Goal: Use online tool/utility: Utilize a website feature to perform a specific function

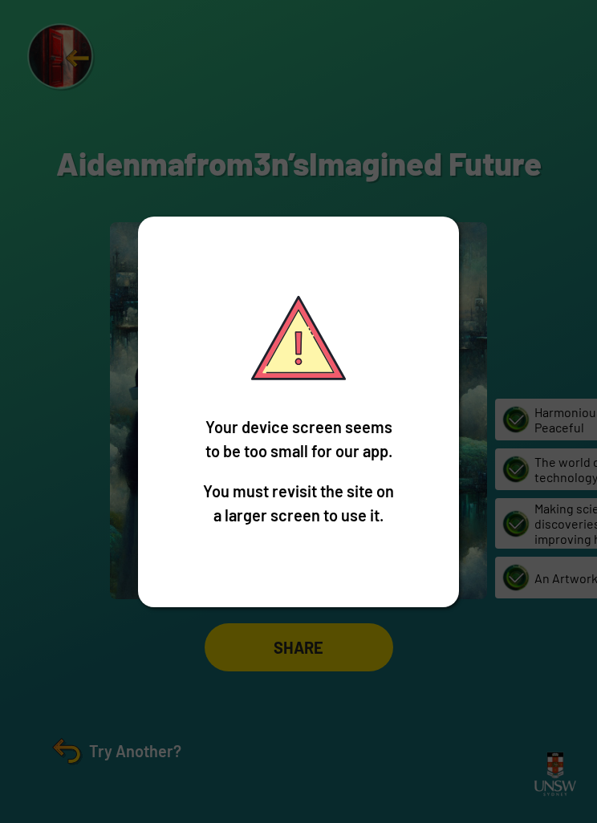
click at [364, 703] on div "Your device screen seems to be too small for our app. You must revisit the site…" at bounding box center [298, 411] width 597 height 823
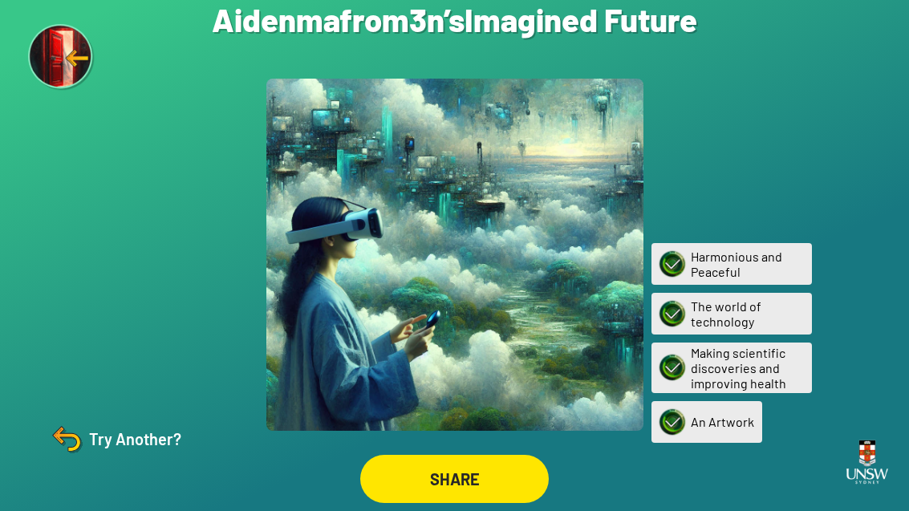
click at [42, 70] on img at bounding box center [61, 57] width 67 height 67
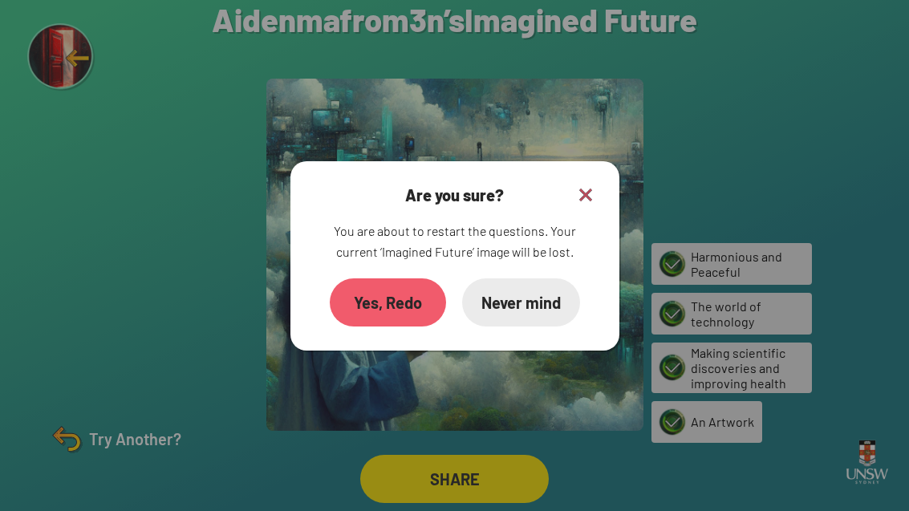
click at [396, 323] on div "Yes, Redo" at bounding box center [388, 302] width 116 height 48
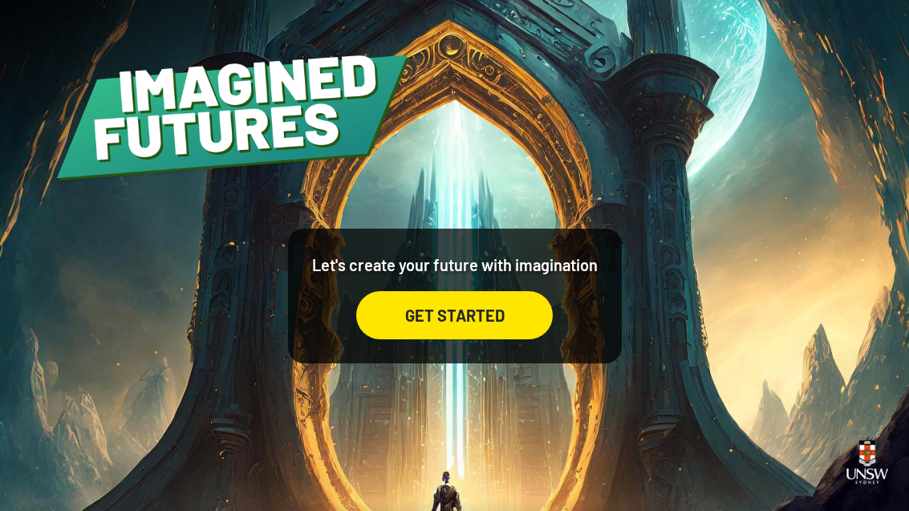
click at [492, 335] on div "GET STARTED" at bounding box center [454, 315] width 197 height 48
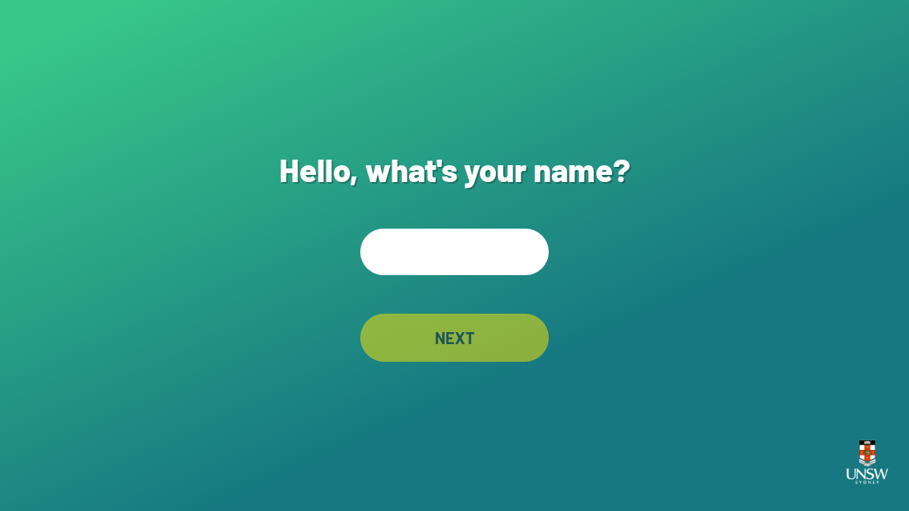
click at [470, 275] on input "text" at bounding box center [454, 252] width 189 height 47
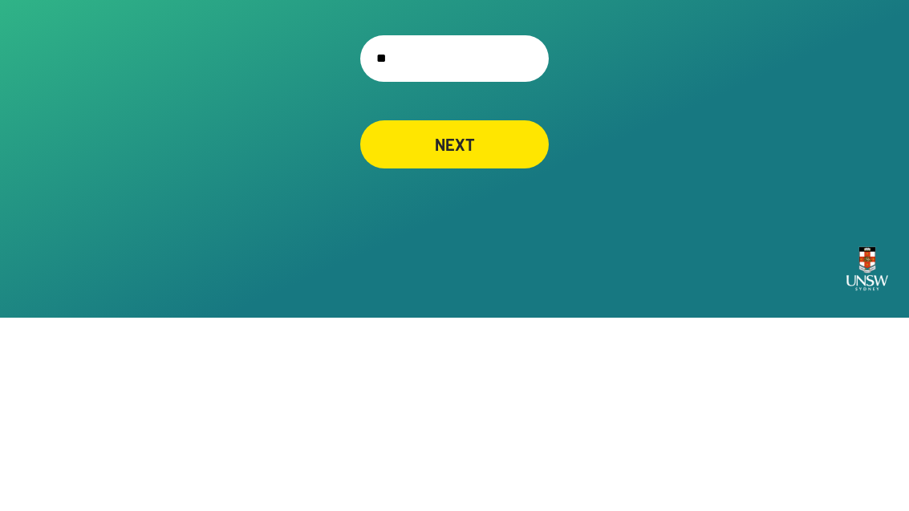
type input "*"
type input "******"
click at [497, 314] on div "NEXT" at bounding box center [454, 338] width 189 height 48
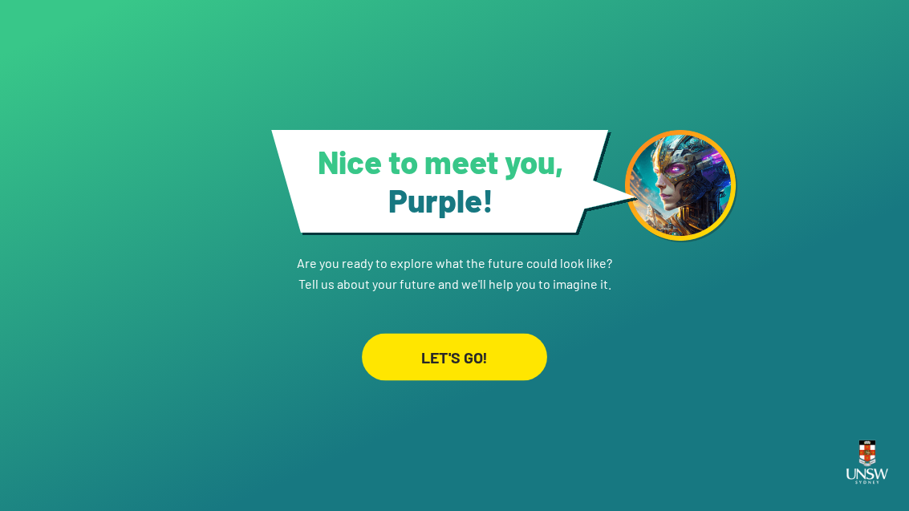
click at [488, 334] on div "LET'S GO!" at bounding box center [454, 357] width 185 height 47
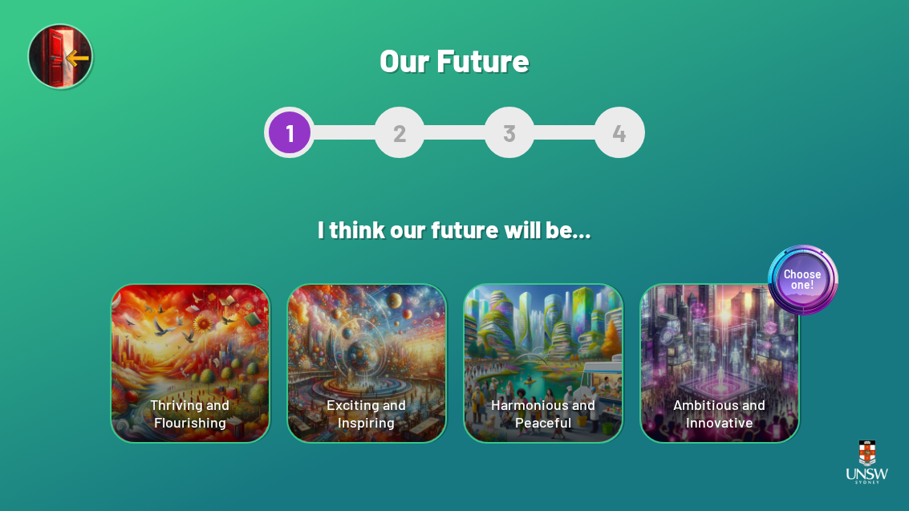
click at [596, 392] on div "Choose one! Ambitious and Innovative" at bounding box center [719, 363] width 157 height 157
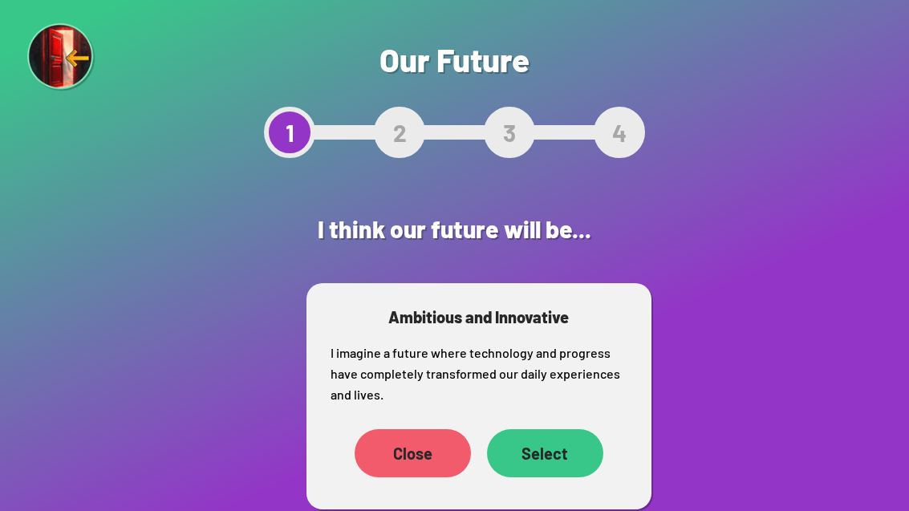
click at [572, 461] on div "Select" at bounding box center [545, 453] width 116 height 48
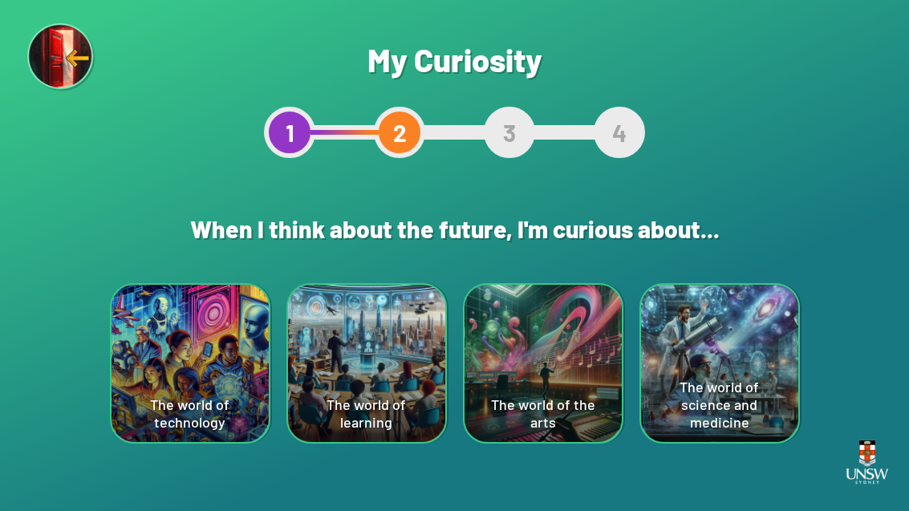
click at [596, 360] on div "The world of science and medicine" at bounding box center [719, 363] width 157 height 157
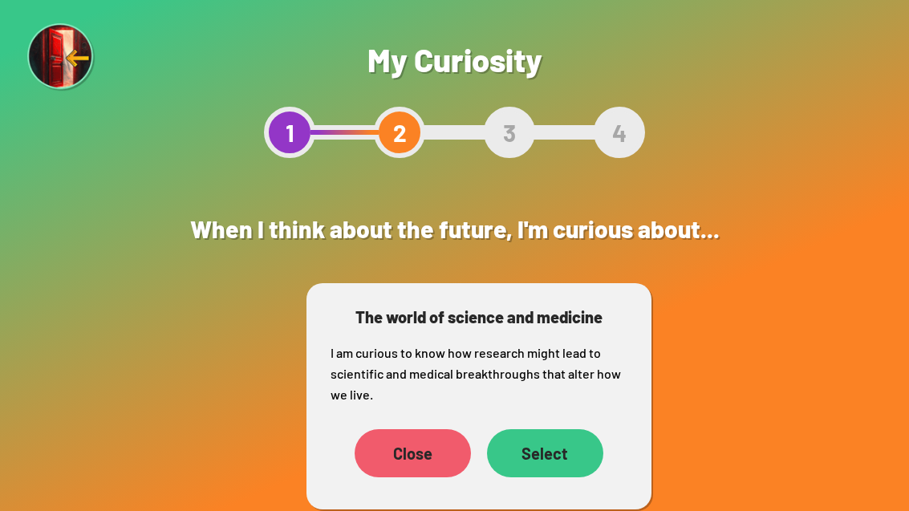
click at [561, 468] on div "Select" at bounding box center [545, 453] width 116 height 48
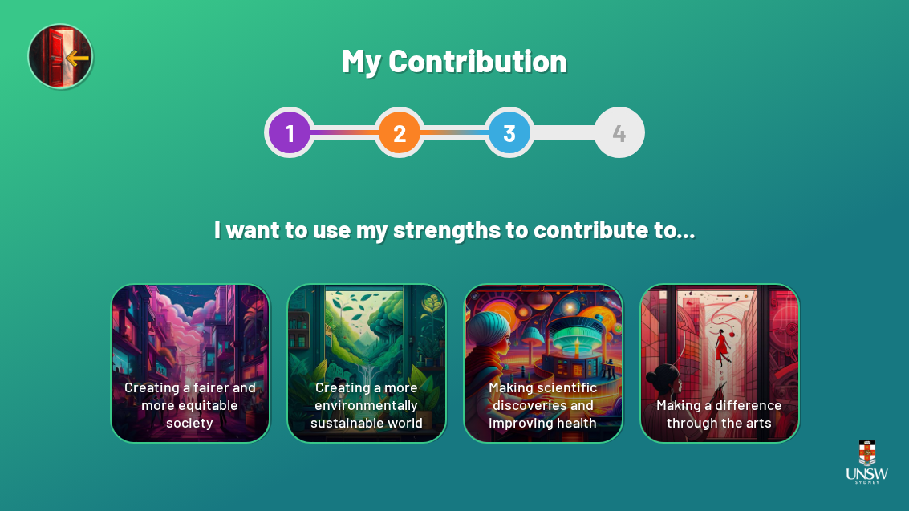
click at [569, 359] on div "Making scientific discoveries and improving health" at bounding box center [543, 363] width 157 height 157
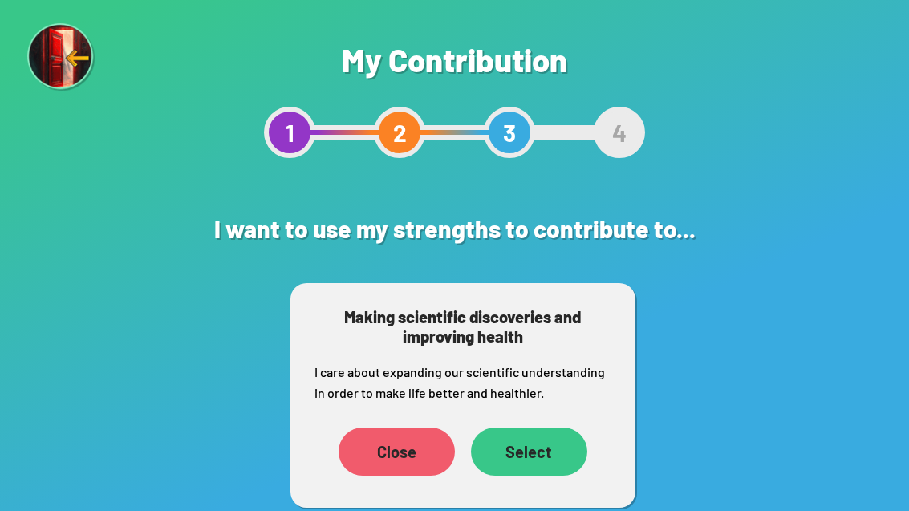
click at [531, 444] on div "Select" at bounding box center [529, 452] width 116 height 48
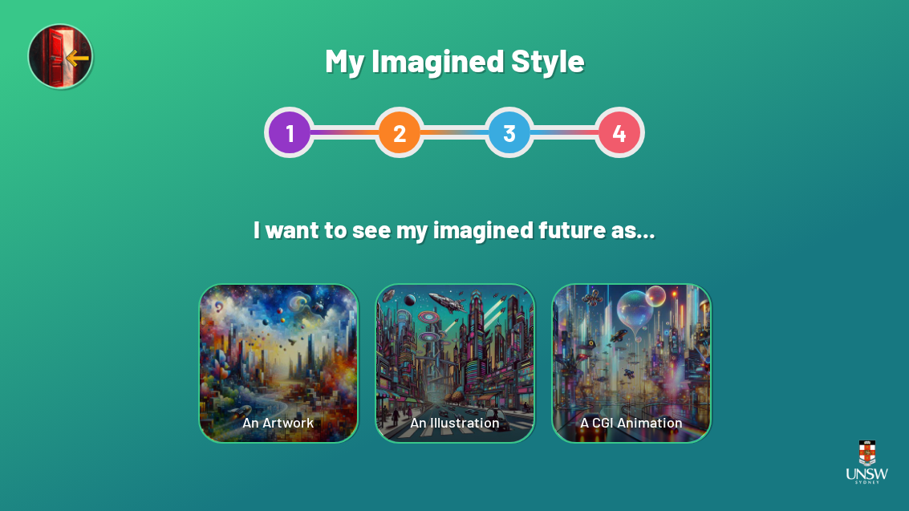
click at [498, 392] on div "An Illustration" at bounding box center [454, 363] width 157 height 157
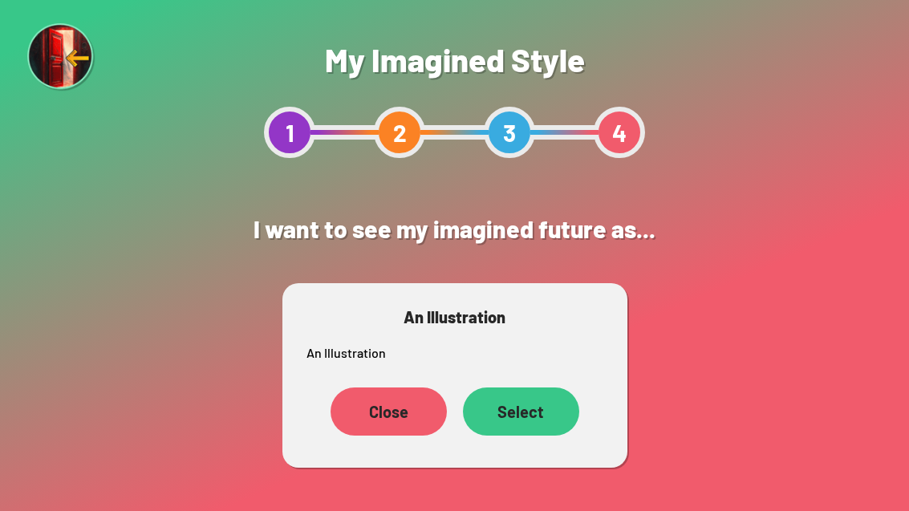
click at [531, 433] on div "Select" at bounding box center [521, 412] width 116 height 48
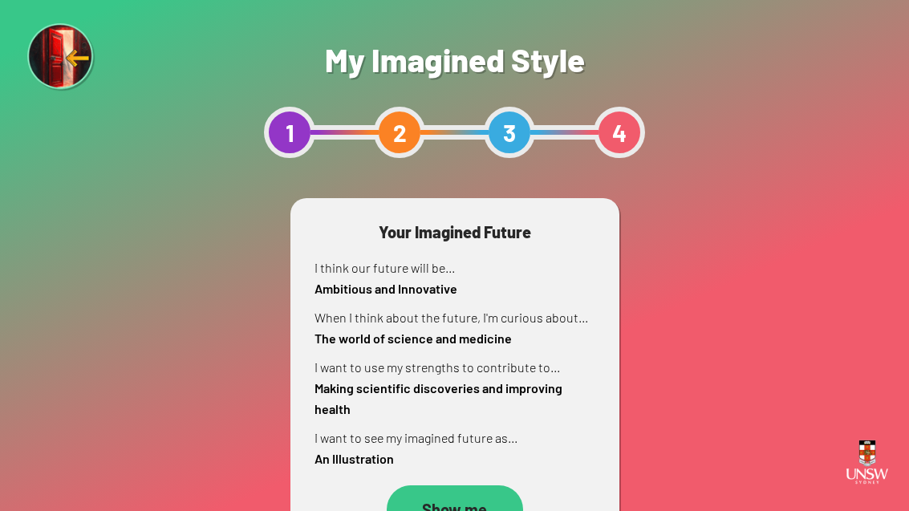
click at [477, 510] on div "Show me" at bounding box center [455, 510] width 136 height 48
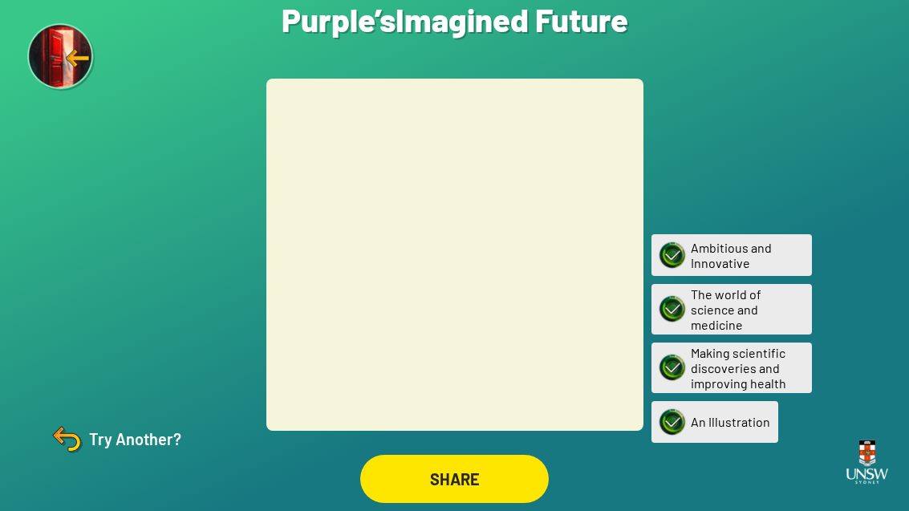
scroll to position [51, 0]
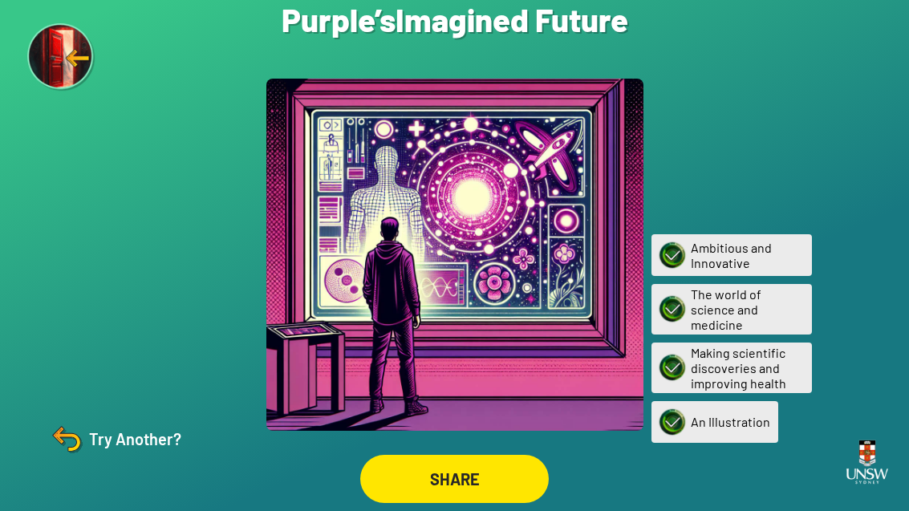
click at [152, 448] on div "Try Another?" at bounding box center [114, 439] width 134 height 39
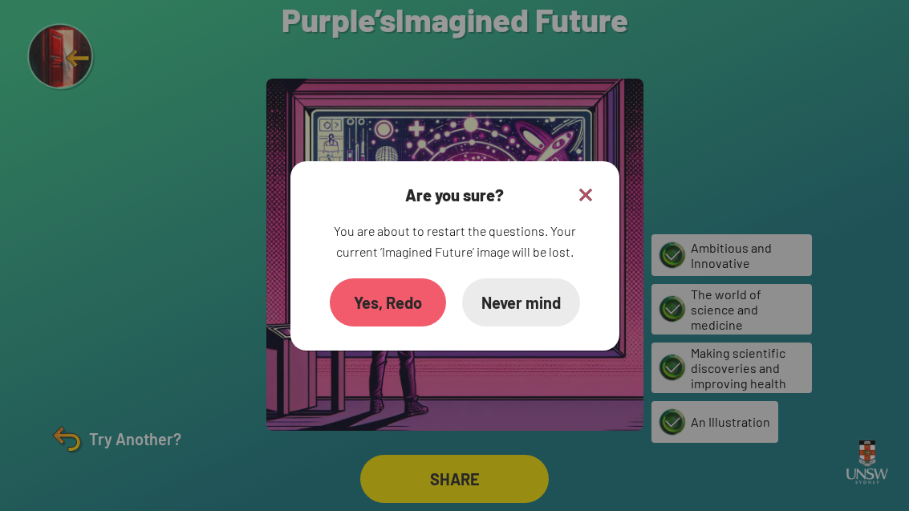
click at [400, 278] on div "Yes, Redo" at bounding box center [388, 302] width 116 height 48
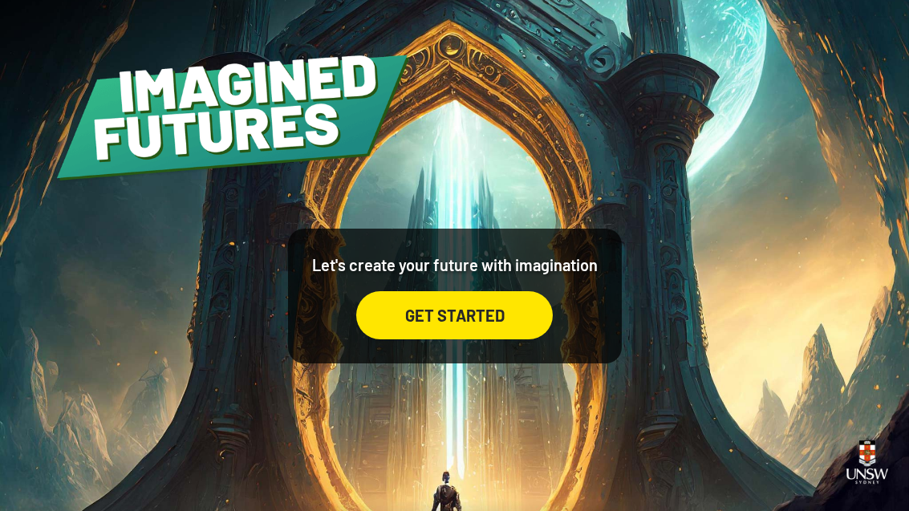
click at [495, 336] on div "GET STARTED" at bounding box center [454, 315] width 197 height 48
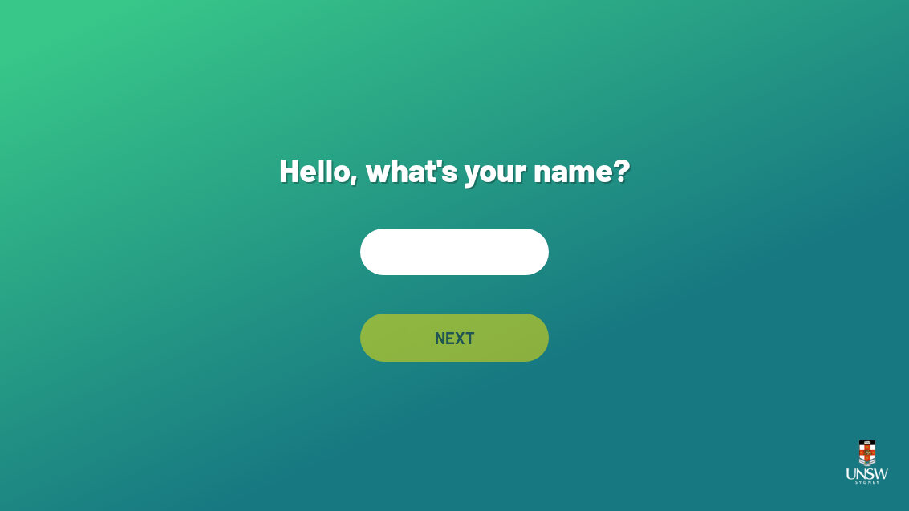
click at [476, 275] on input "text" at bounding box center [454, 252] width 189 height 47
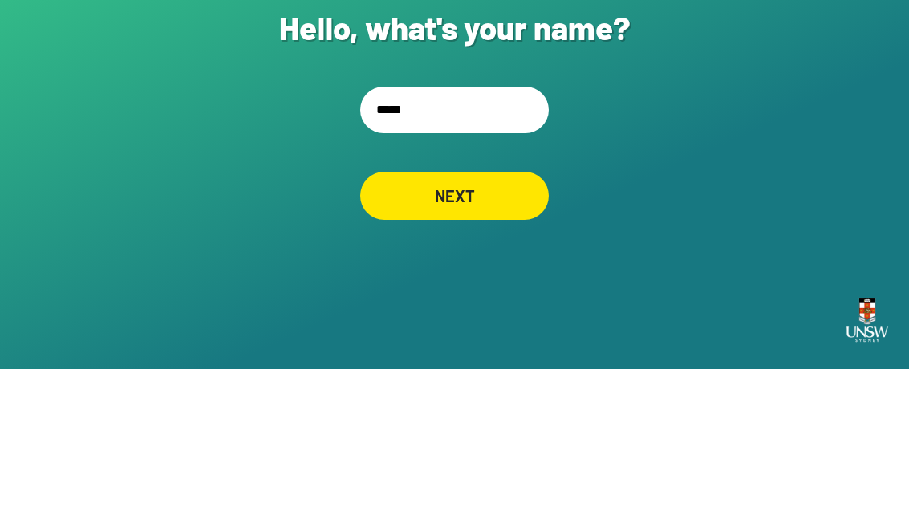
type input "******"
click at [483, 314] on div "NEXT" at bounding box center [455, 337] width 182 height 47
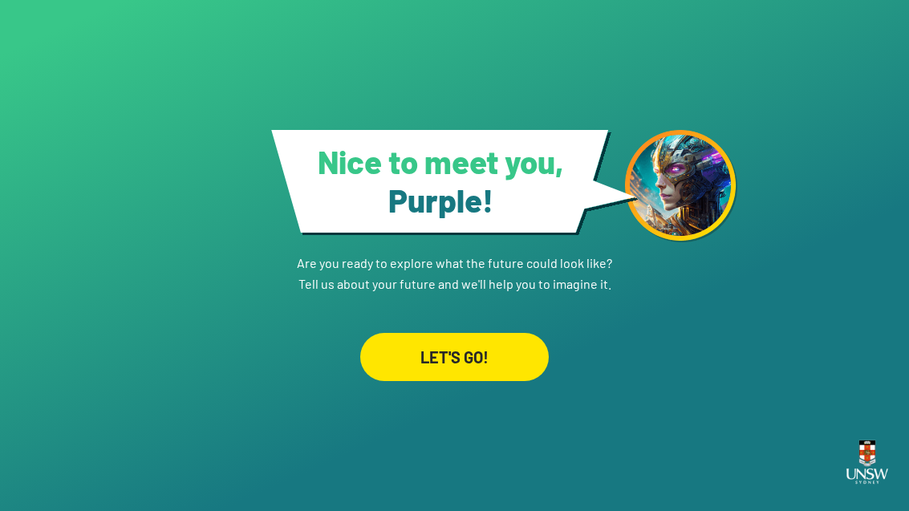
click at [503, 381] on div "LET'S GO!" at bounding box center [454, 357] width 189 height 48
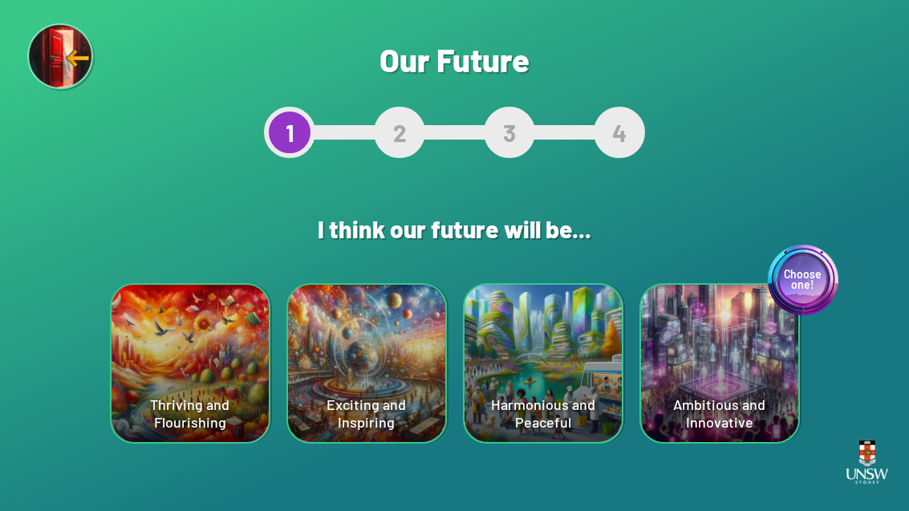
click at [236, 362] on div "Thriving and Flourishing" at bounding box center [190, 363] width 157 height 157
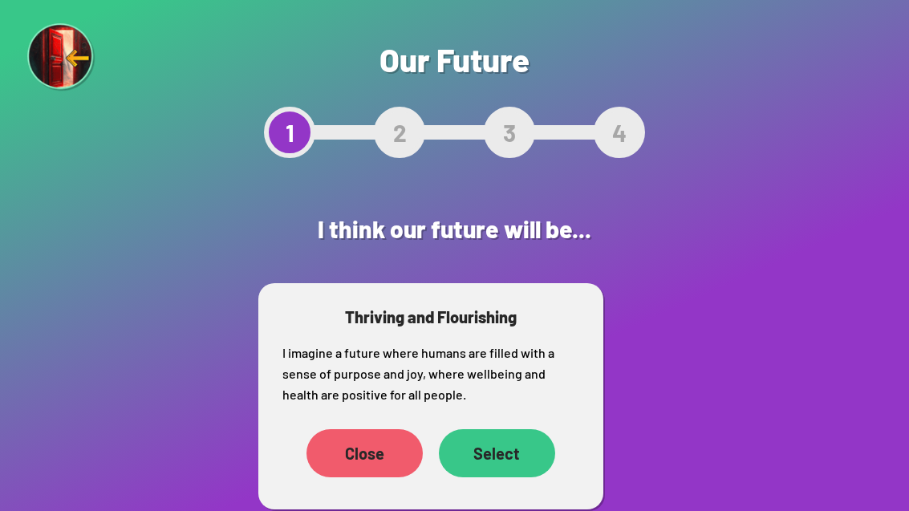
click at [498, 459] on div "Select" at bounding box center [497, 453] width 116 height 48
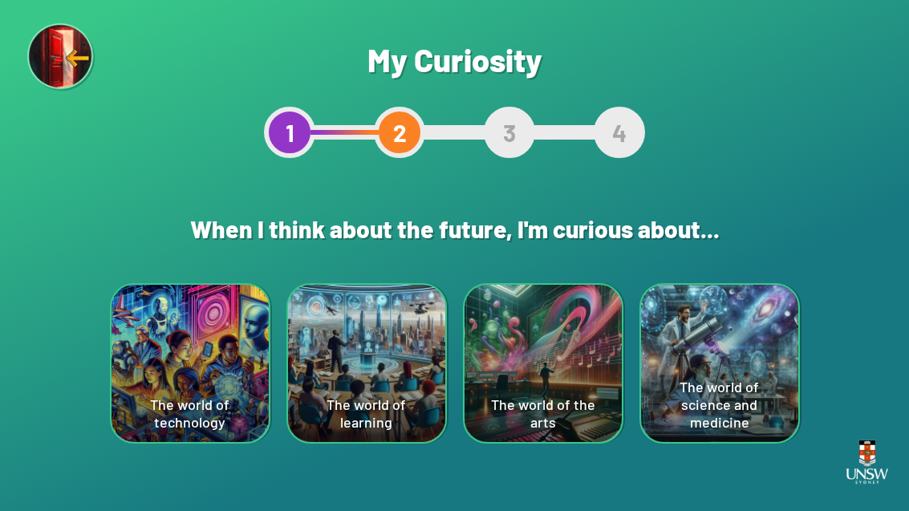
click at [388, 391] on div "The world of learning" at bounding box center [366, 363] width 157 height 157
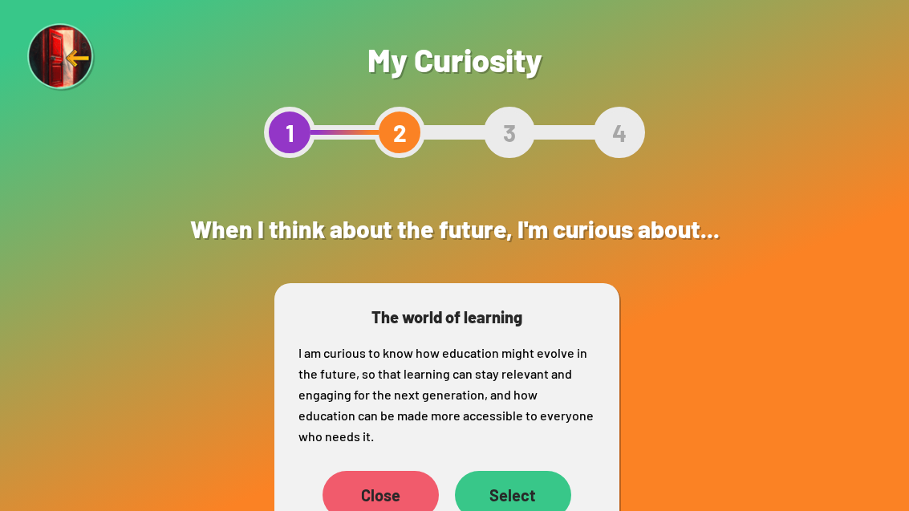
click at [523, 497] on div "Select" at bounding box center [513, 495] width 116 height 48
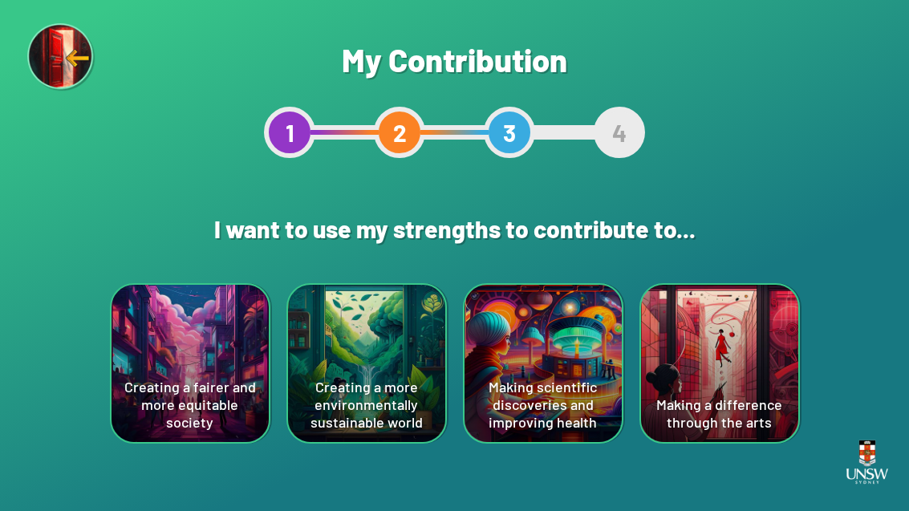
click at [389, 388] on div "Creating a more environmentally sustainable world" at bounding box center [366, 363] width 157 height 157
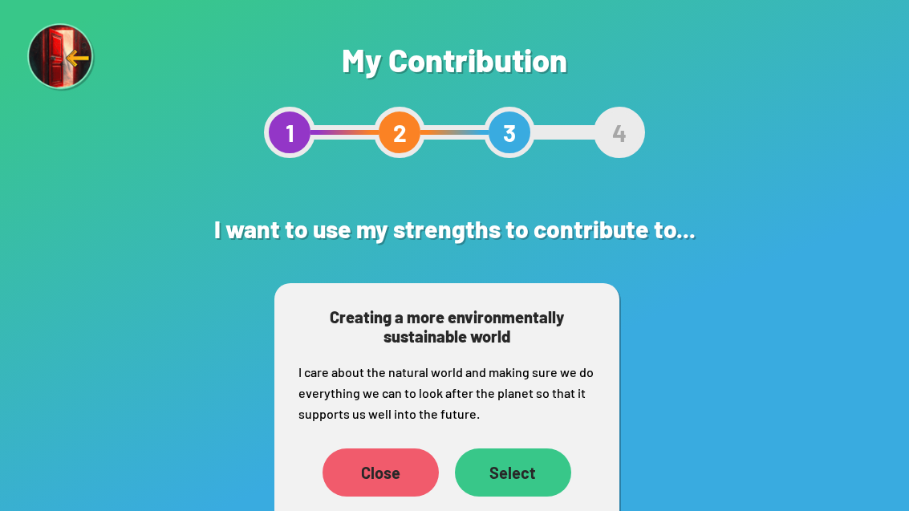
click at [531, 482] on div "Select" at bounding box center [513, 473] width 116 height 48
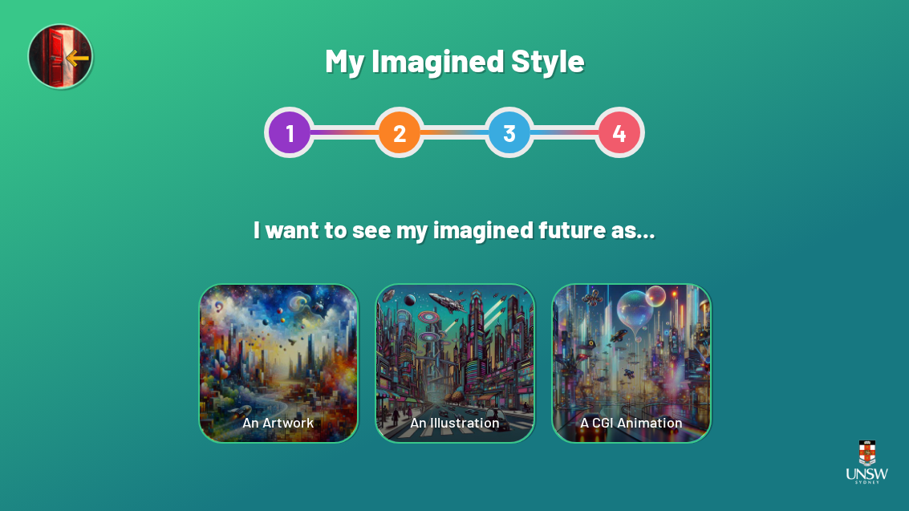
click at [335, 362] on div "An Artwork" at bounding box center [278, 363] width 157 height 157
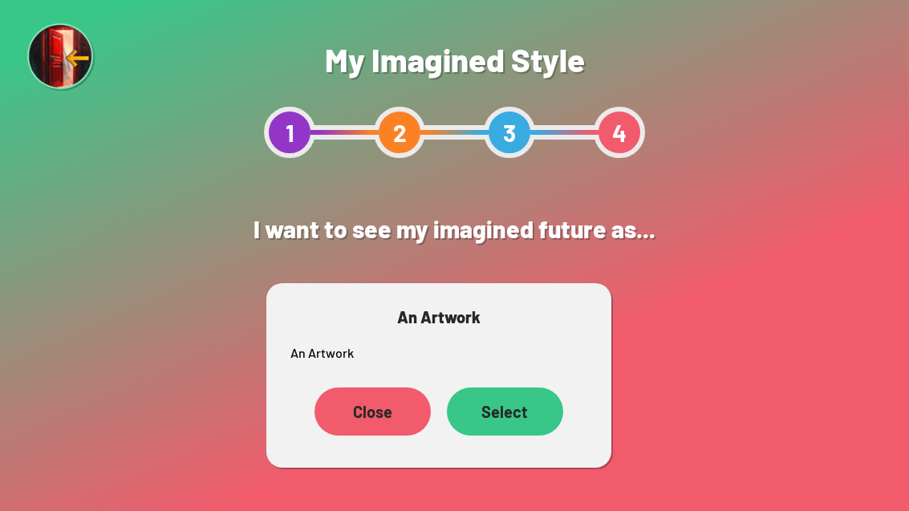
click at [524, 429] on div "Select" at bounding box center [505, 412] width 116 height 48
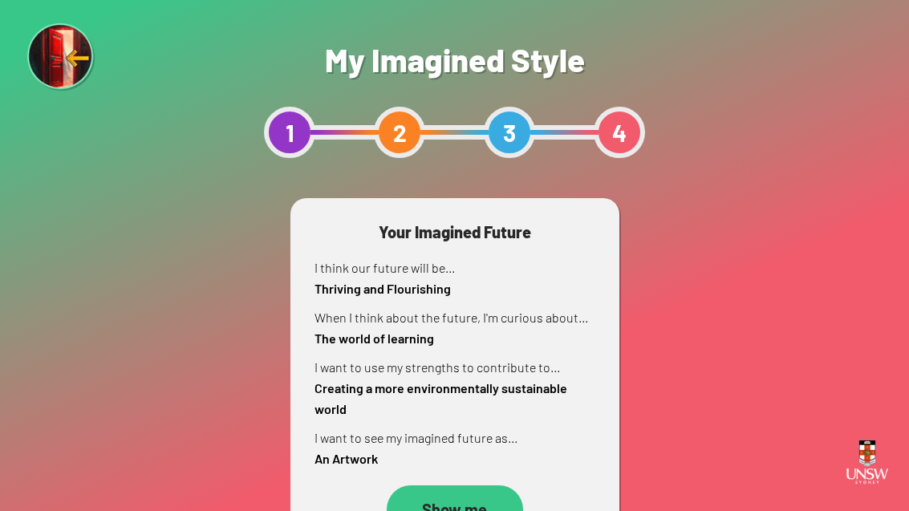
click at [449, 507] on div "Show me" at bounding box center [455, 510] width 136 height 48
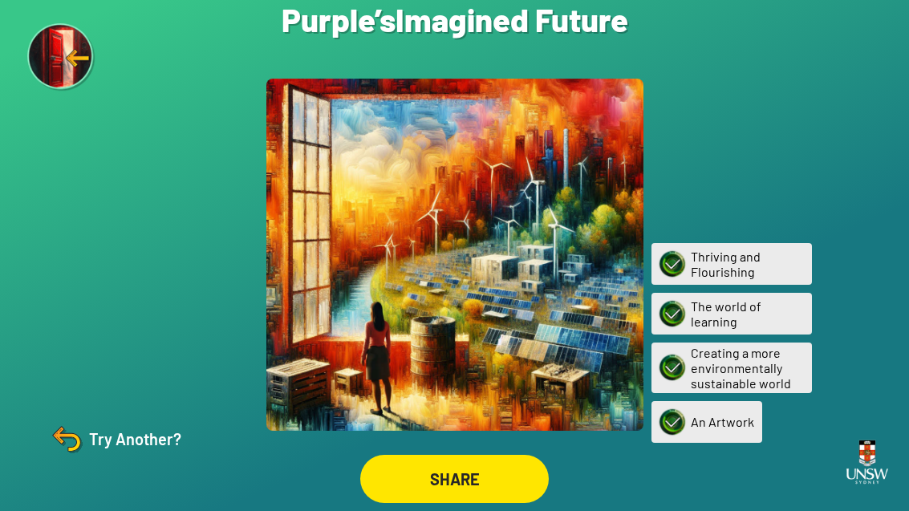
scroll to position [47, 0]
click at [469, 478] on div "SHARE" at bounding box center [454, 478] width 187 height 47
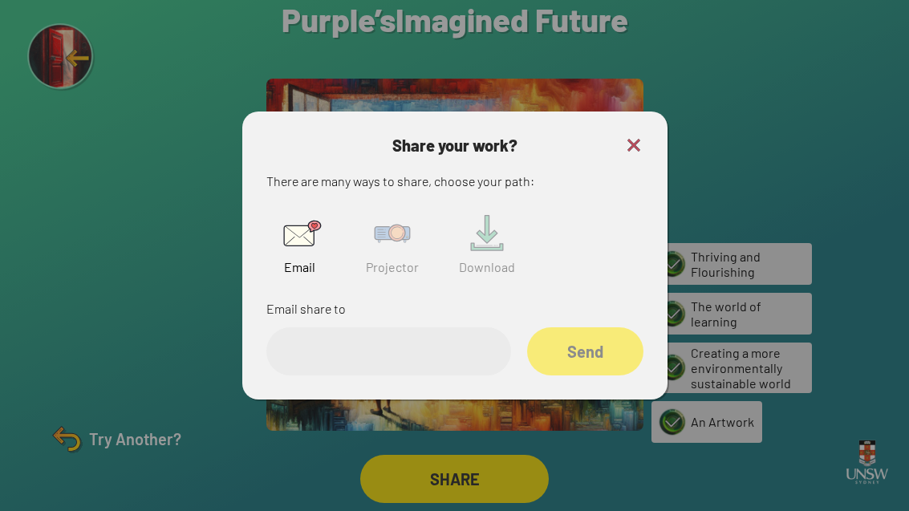
click at [376, 227] on img at bounding box center [392, 233] width 51 height 51
click at [375, 227] on img at bounding box center [392, 233] width 51 height 51
click at [379, 218] on img at bounding box center [392, 233] width 51 height 51
click at [417, 345] on input "text" at bounding box center [388, 351] width 245 height 48
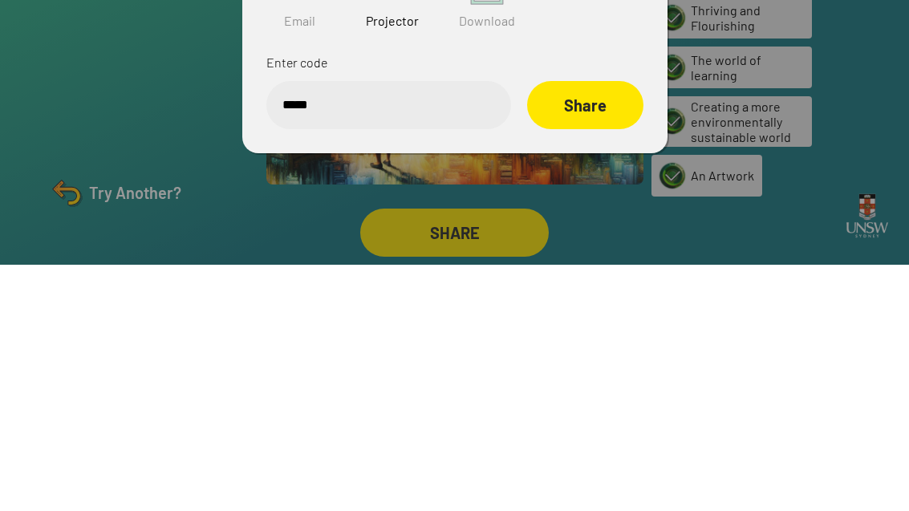
type input "******"
click at [596, 327] on div "Share" at bounding box center [585, 350] width 115 height 47
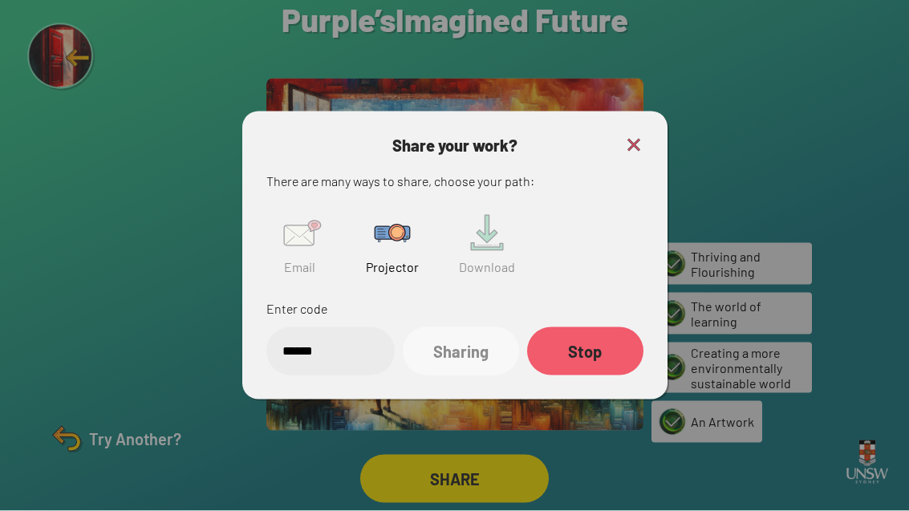
scroll to position [1, 0]
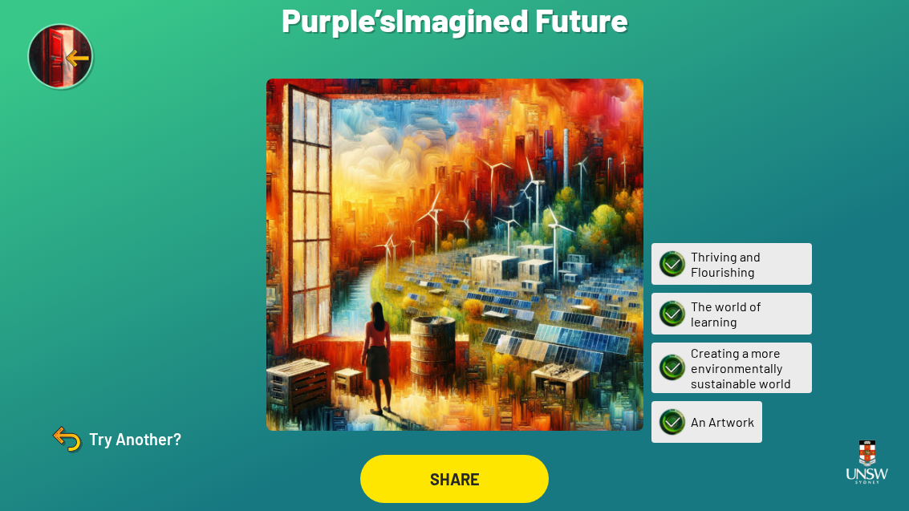
scroll to position [46, 0]
click at [128, 447] on div "Try Another?" at bounding box center [114, 439] width 134 height 39
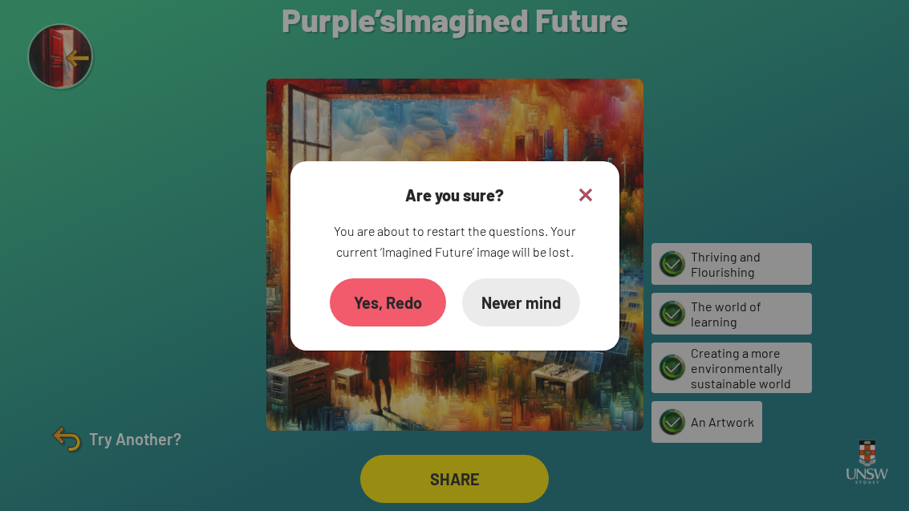
click at [390, 282] on div "Yes, Redo" at bounding box center [388, 302] width 116 height 48
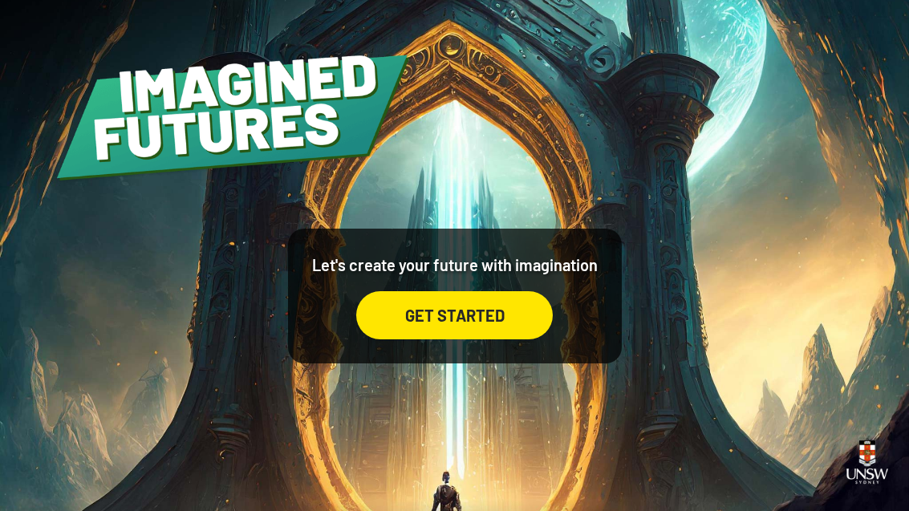
click at [395, 339] on div "GET STARTED" at bounding box center [454, 315] width 197 height 48
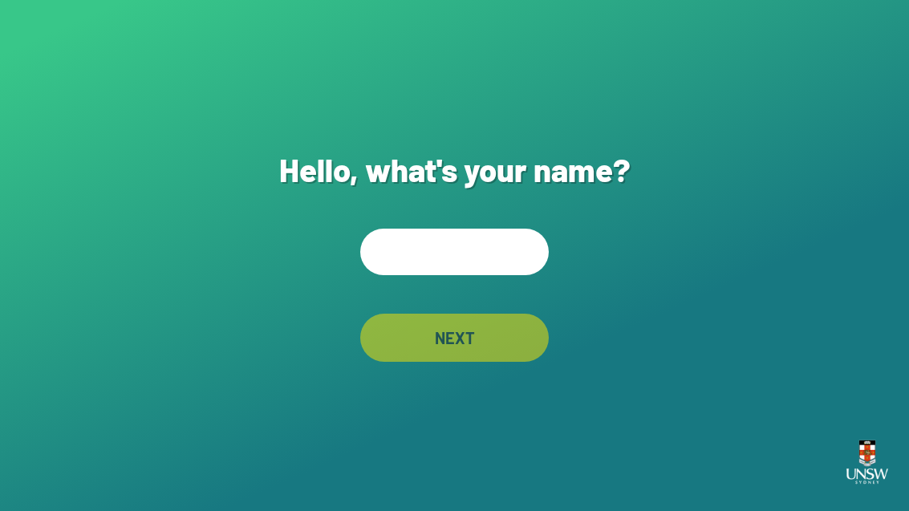
scroll to position [45, 0]
click at [451, 229] on input "text" at bounding box center [454, 252] width 189 height 47
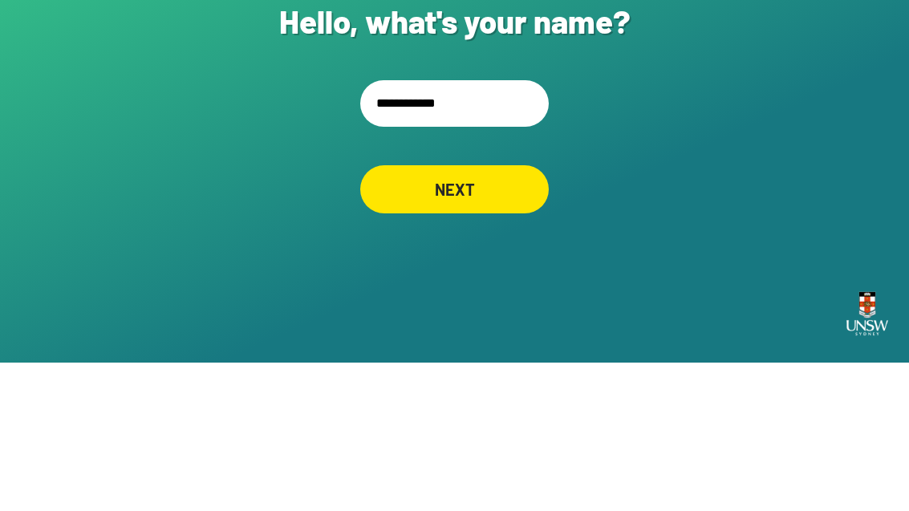
click at [742, 126] on div "**********" at bounding box center [454, 255] width 909 height 511
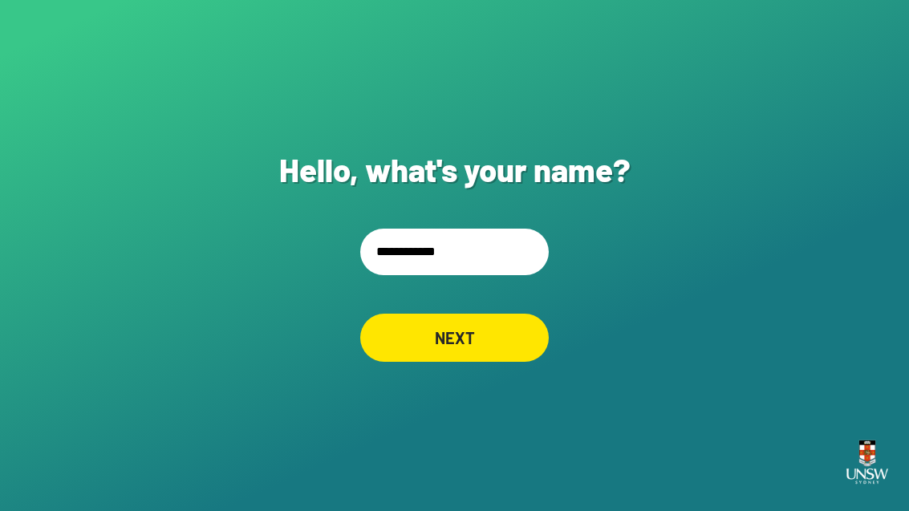
click at [453, 229] on input "**********" at bounding box center [454, 252] width 189 height 47
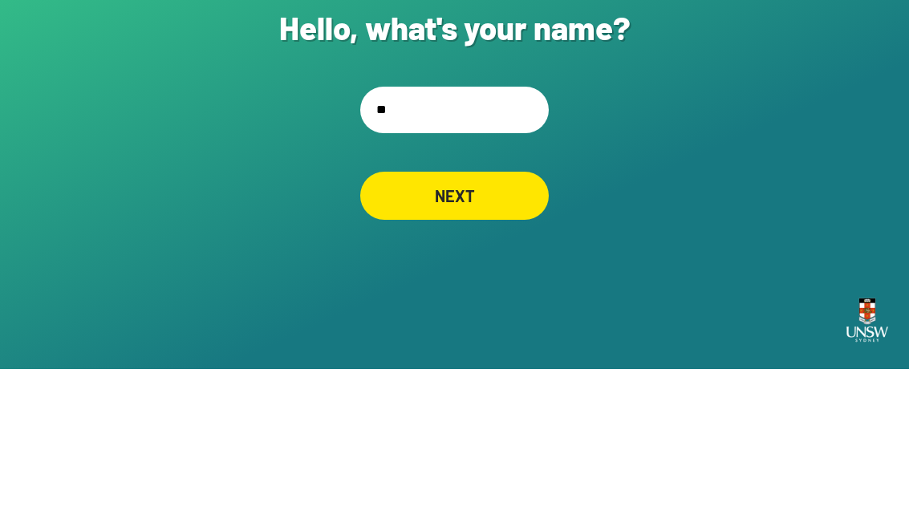
type input "*"
click at [725, 116] on div "**********" at bounding box center [454, 255] width 909 height 511
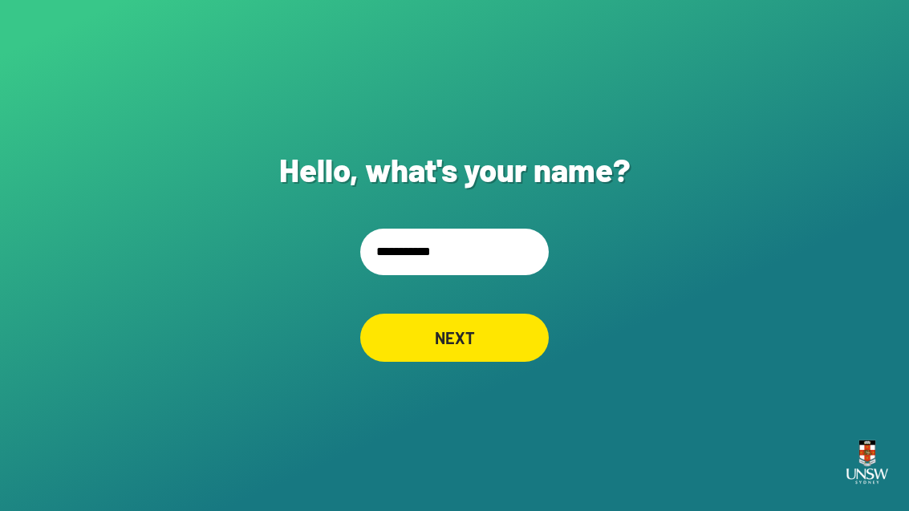
click at [459, 229] on input "**********" at bounding box center [454, 252] width 189 height 47
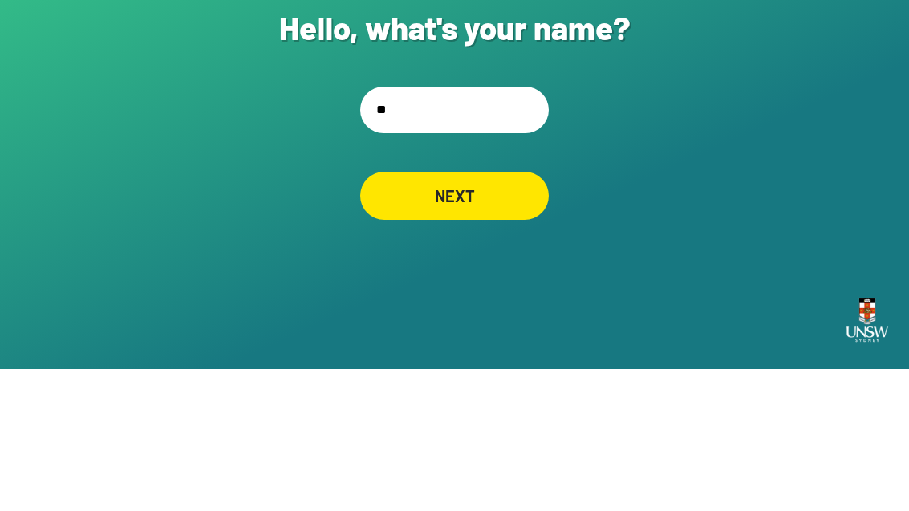
type input "*"
type input "**********"
click at [488, 314] on div "NEXT" at bounding box center [454, 337] width 187 height 47
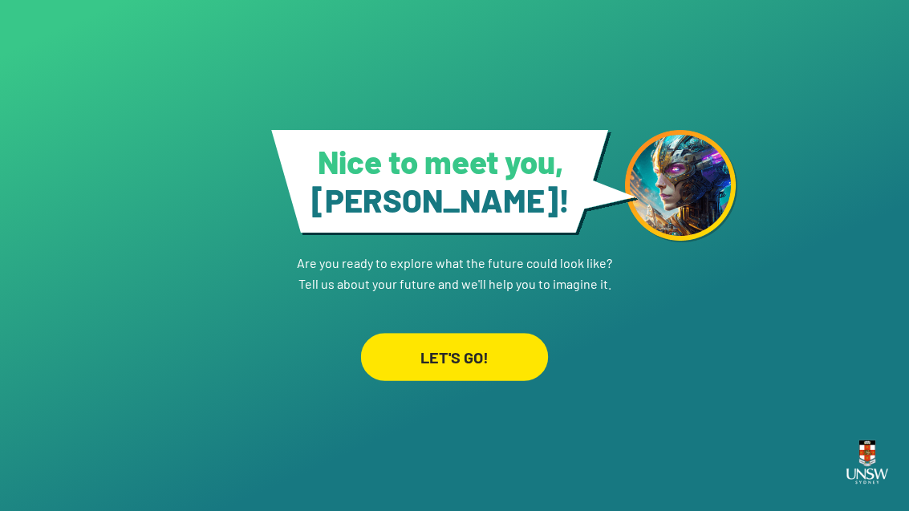
click at [435, 333] on div "LET'S GO!" at bounding box center [454, 357] width 187 height 48
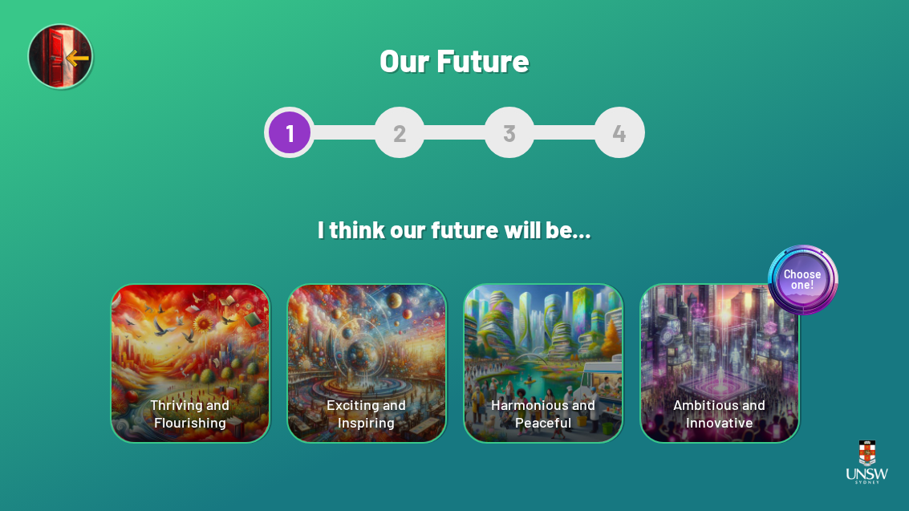
click at [709, 403] on div "Choose one! Ambitious and Innovative" at bounding box center [719, 363] width 157 height 157
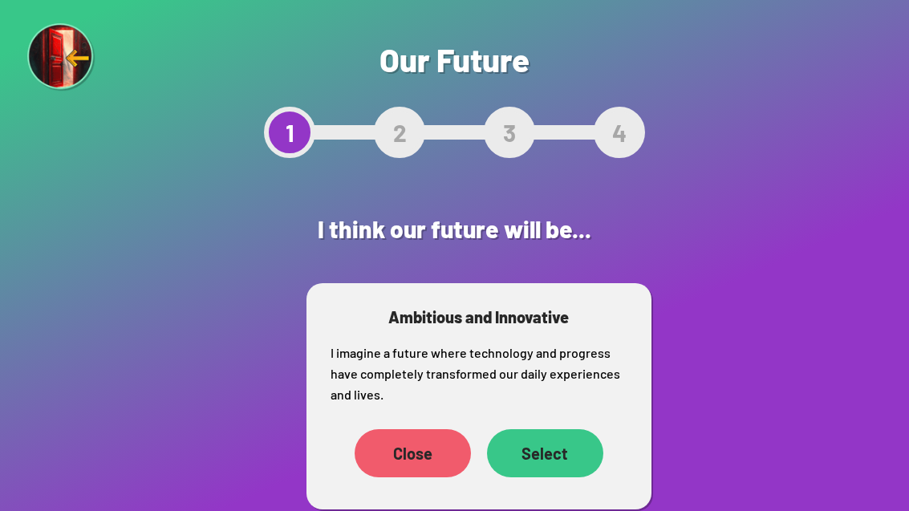
click at [563, 449] on div "Select" at bounding box center [545, 453] width 116 height 48
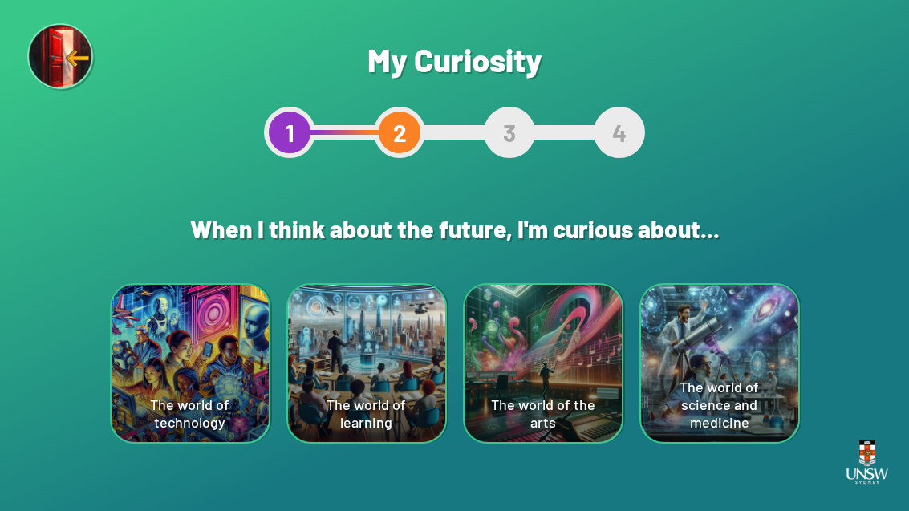
click at [571, 380] on div "The world of the arts" at bounding box center [543, 363] width 157 height 157
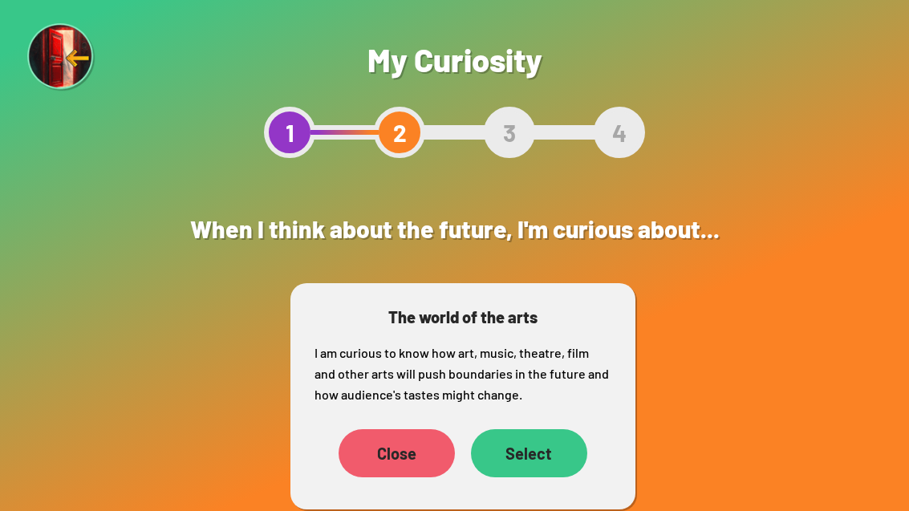
click at [533, 454] on div "Select" at bounding box center [529, 453] width 116 height 48
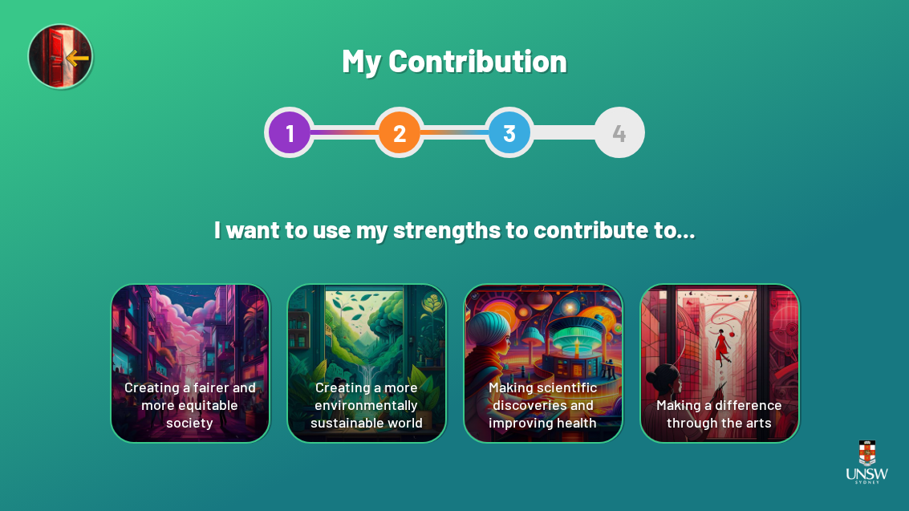
click at [707, 364] on div "Making a difference through the arts" at bounding box center [719, 363] width 157 height 157
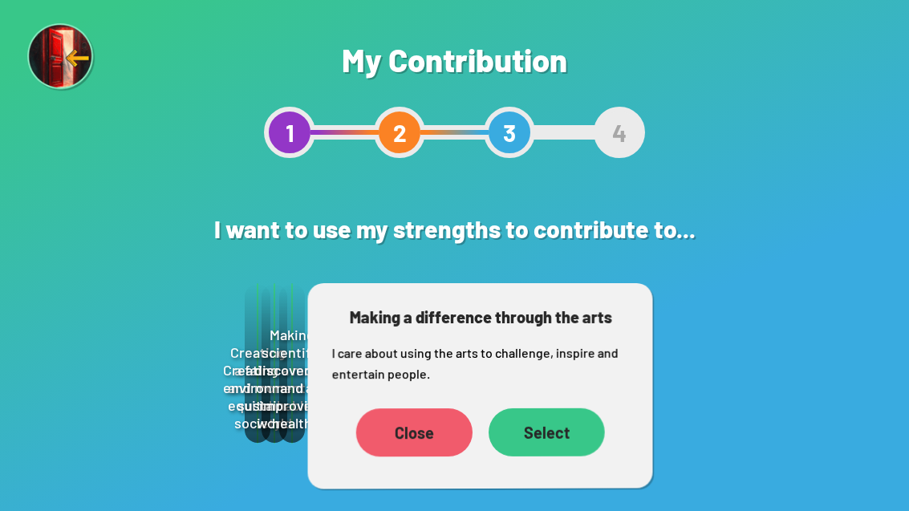
click at [562, 445] on div "Select" at bounding box center [547, 432] width 116 height 48
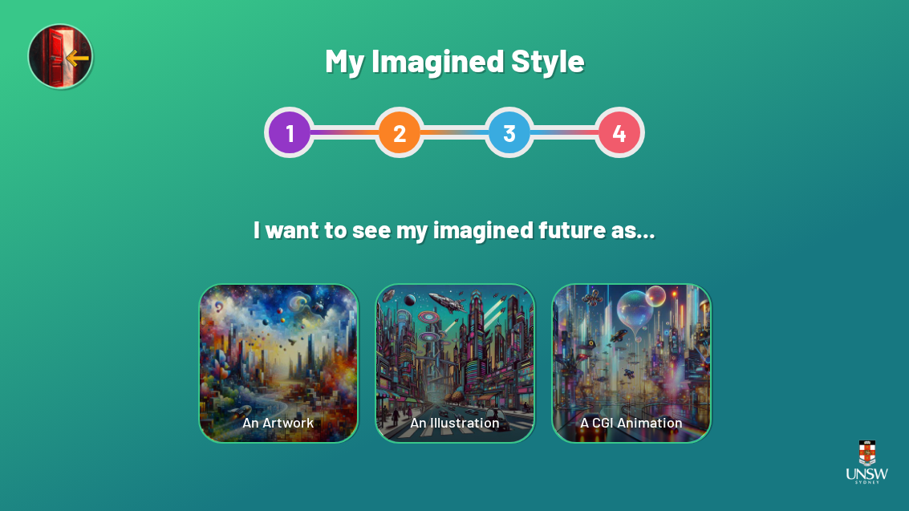
click at [484, 403] on div "An Illustration" at bounding box center [454, 363] width 157 height 157
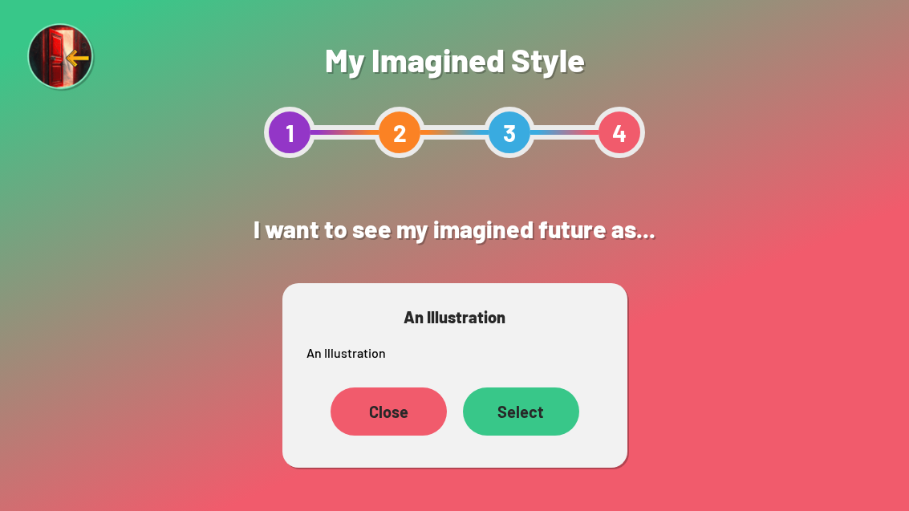
click at [525, 426] on div "Select" at bounding box center [521, 412] width 116 height 48
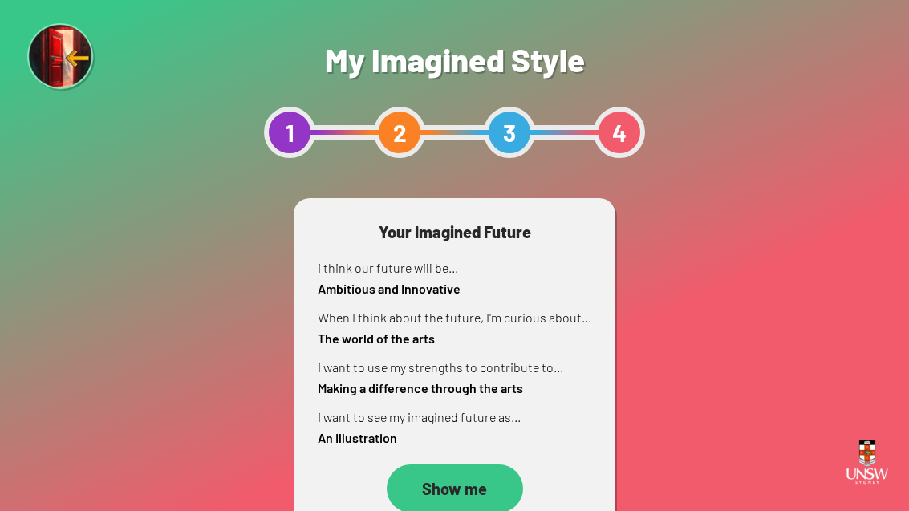
click at [452, 466] on div "Show me" at bounding box center [455, 489] width 136 height 48
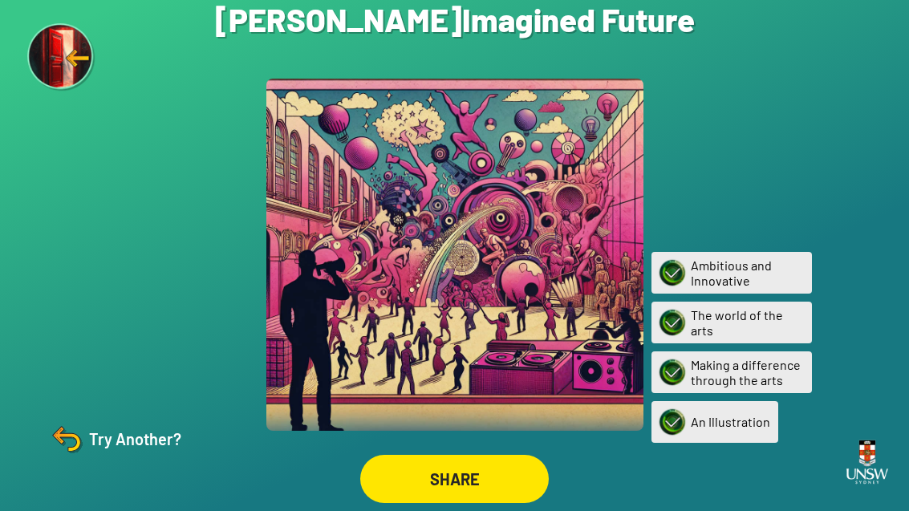
scroll to position [51, 0]
click at [109, 440] on div "Try Another?" at bounding box center [114, 439] width 134 height 39
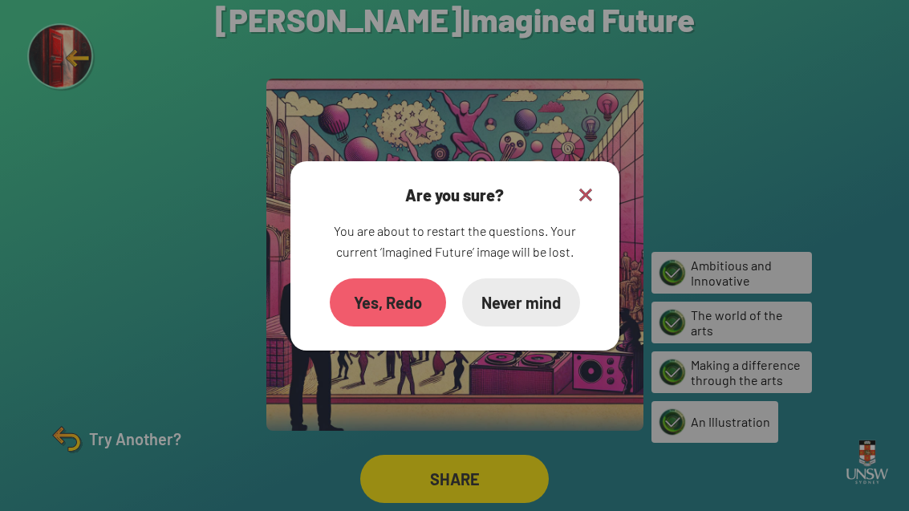
click at [390, 282] on div "Yes, Redo" at bounding box center [388, 302] width 116 height 48
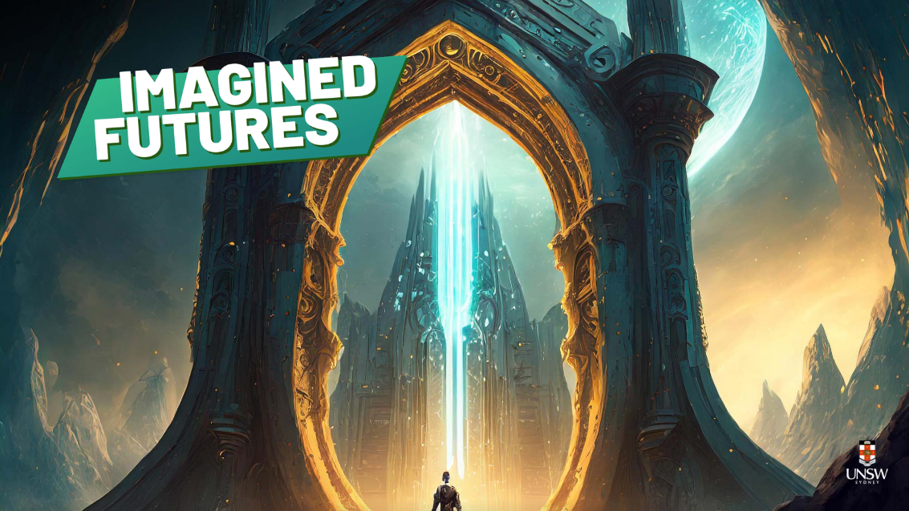
click at [467, 339] on div "GET STARTED" at bounding box center [454, 315] width 197 height 48
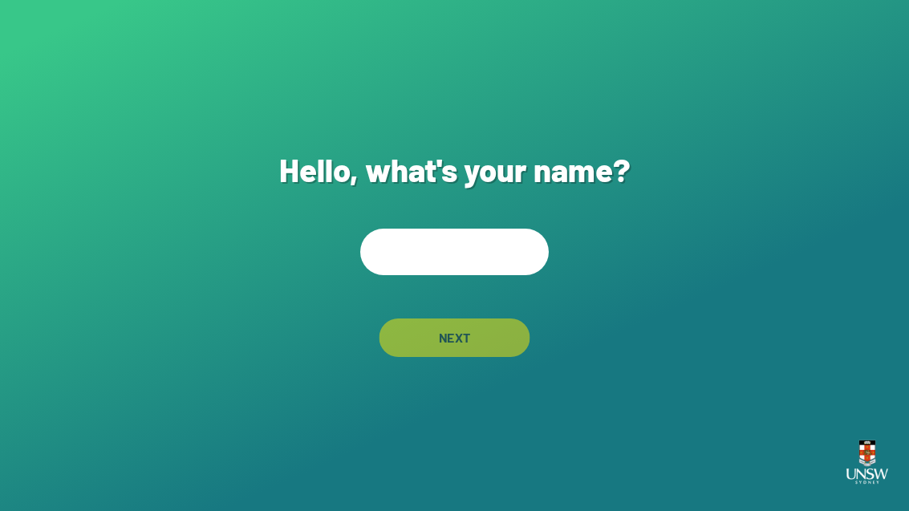
click at [474, 357] on div "NEXT" at bounding box center [455, 338] width 151 height 39
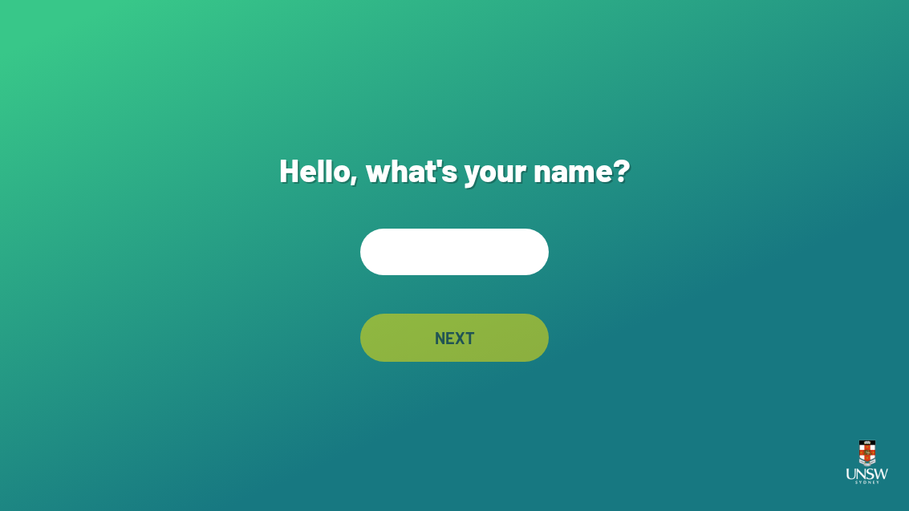
click at [496, 274] on input "text" at bounding box center [454, 252] width 189 height 47
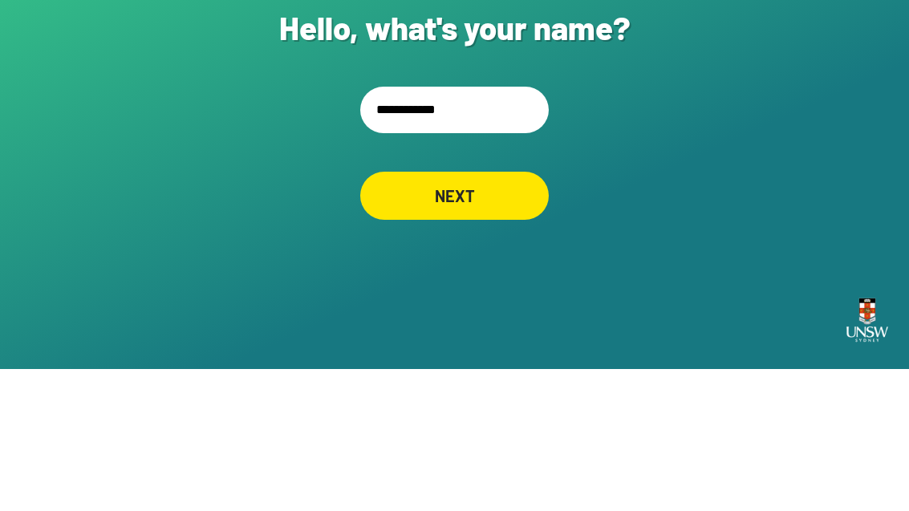
click at [696, 110] on div "**********" at bounding box center [454, 255] width 909 height 511
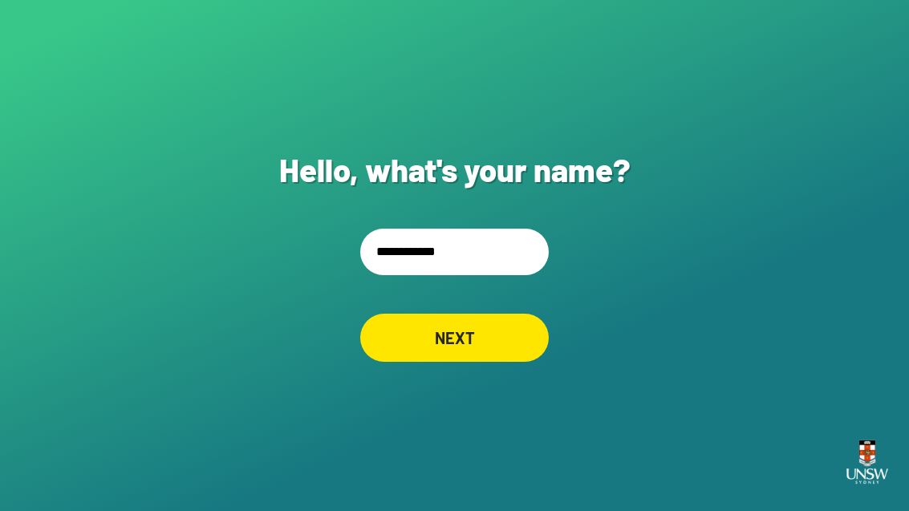
click at [477, 229] on input "**********" at bounding box center [454, 252] width 189 height 47
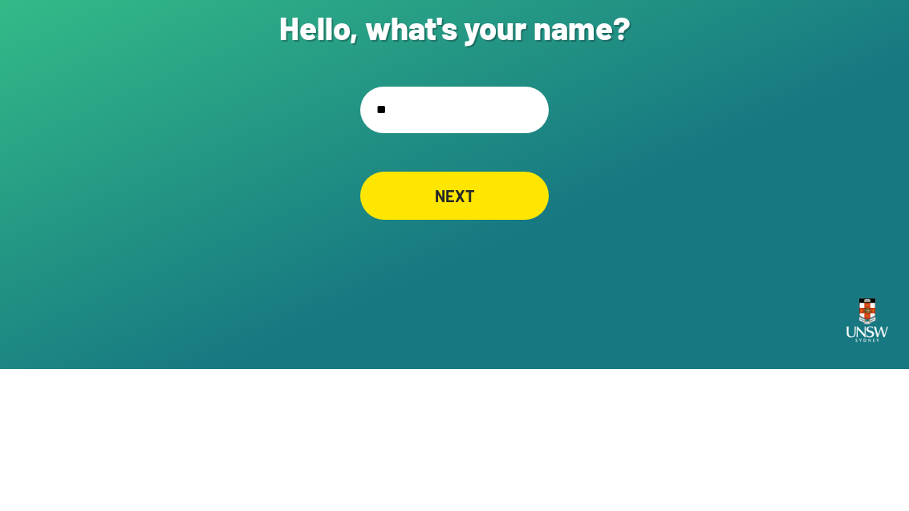
type input "*"
type input "**********"
click at [737, 117] on div "**********" at bounding box center [454, 255] width 909 height 511
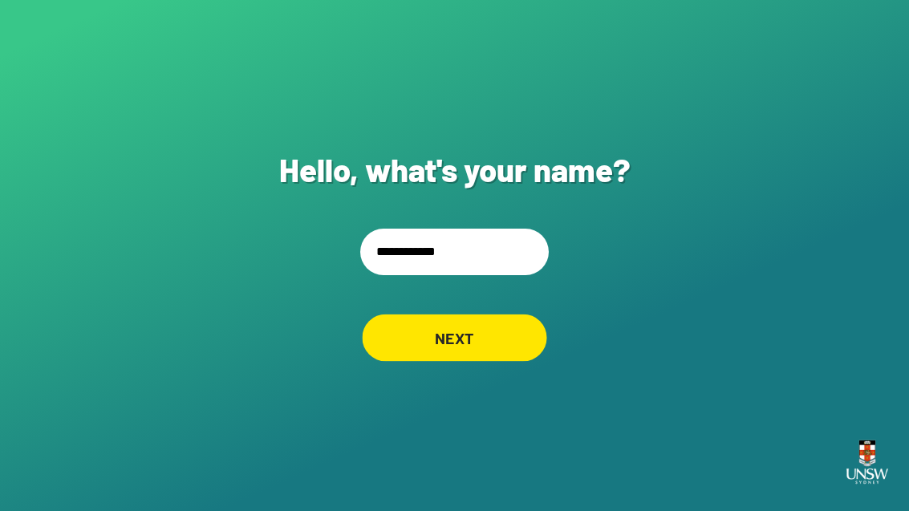
click at [478, 331] on div "NEXT" at bounding box center [454, 337] width 185 height 47
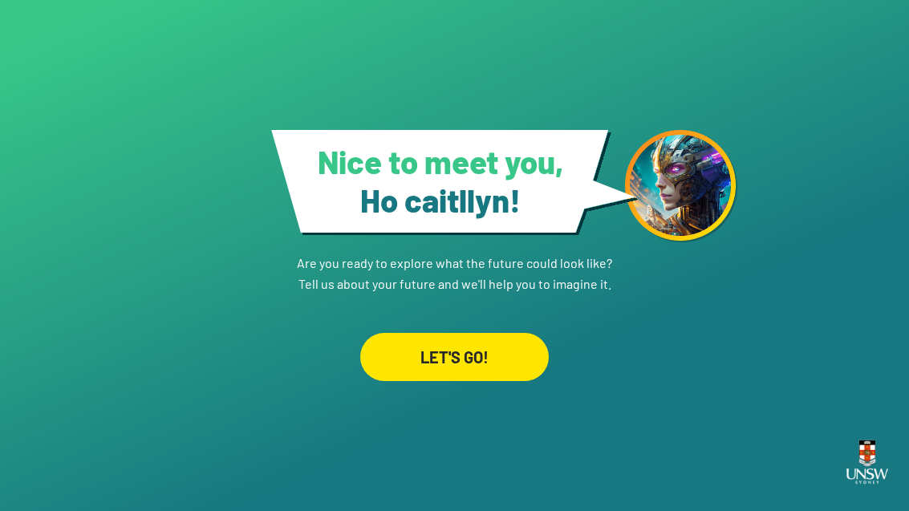
click at [486, 381] on div "LET'S GO!" at bounding box center [454, 357] width 189 height 48
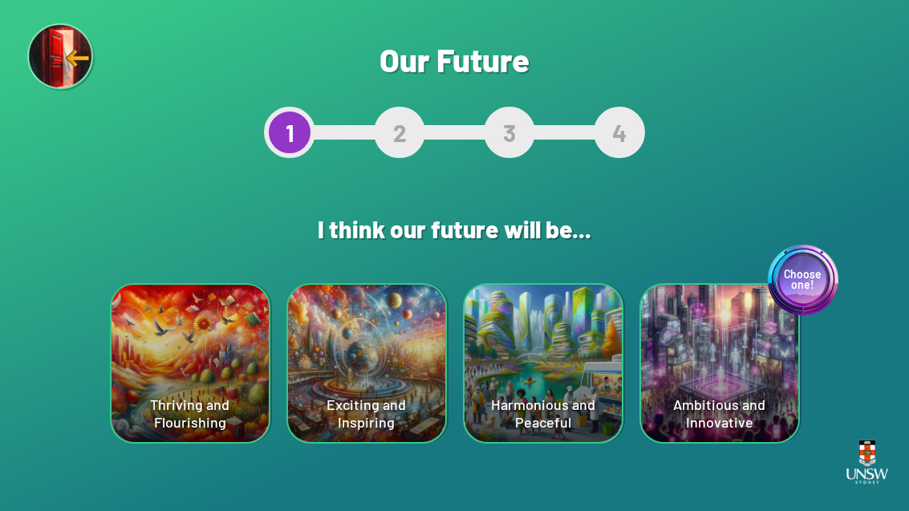
click at [767, 364] on div "Choose one! Ambitious and Innovative" at bounding box center [719, 363] width 157 height 157
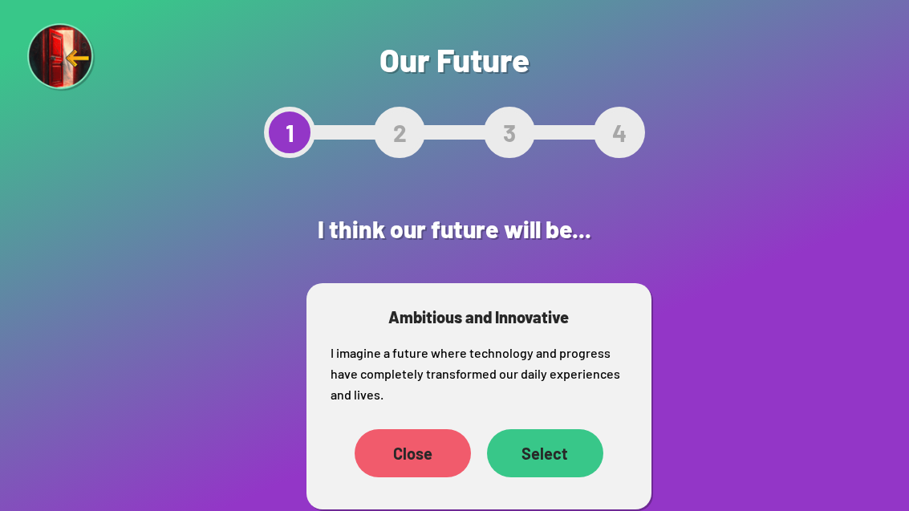
click at [558, 456] on div "Select" at bounding box center [545, 453] width 116 height 48
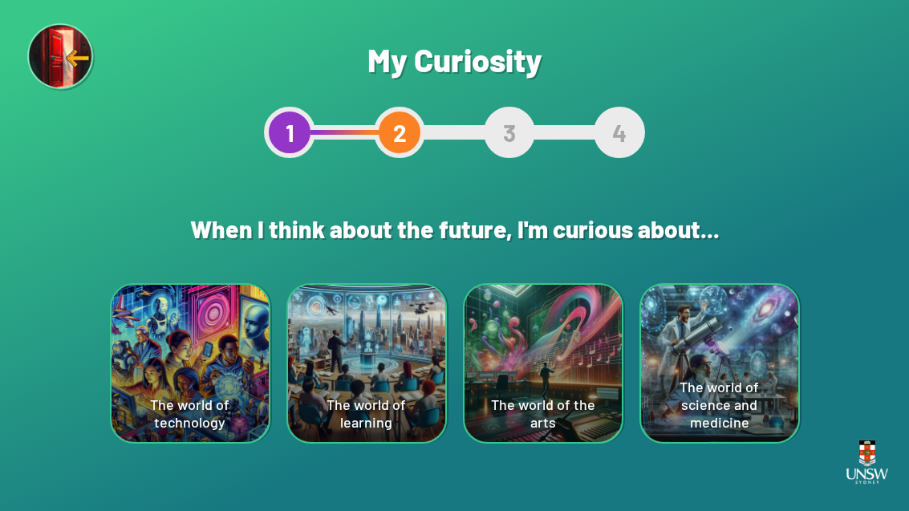
click at [197, 373] on div "The world of technology" at bounding box center [190, 363] width 157 height 157
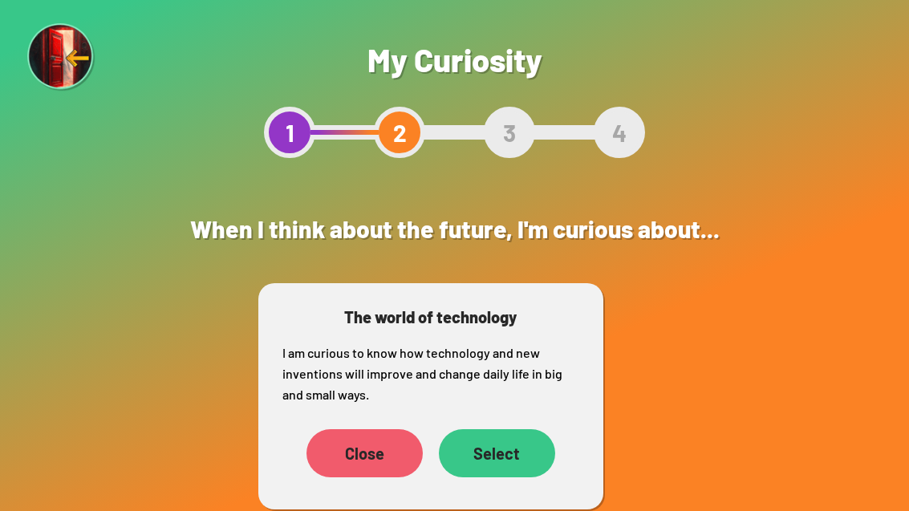
click at [501, 472] on div "Select" at bounding box center [497, 453] width 116 height 48
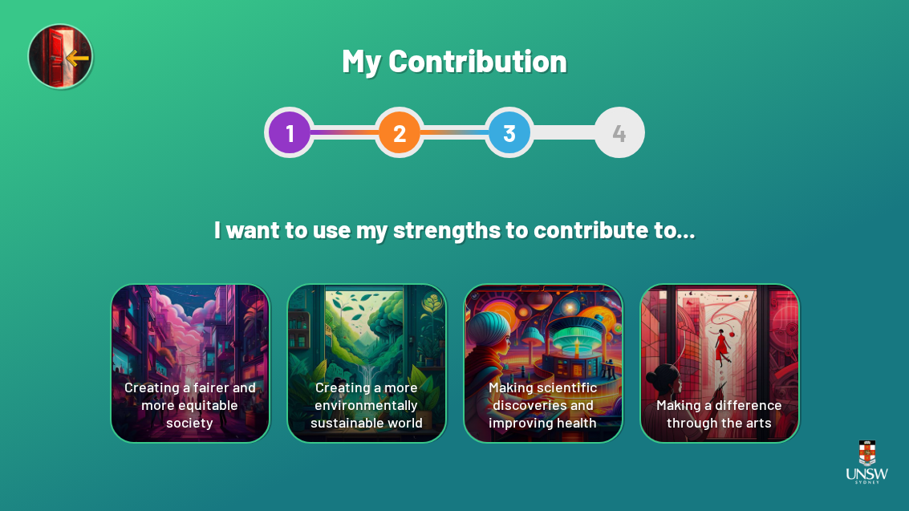
click at [159, 372] on div "Creating a fairer and more equitable society" at bounding box center [190, 363] width 157 height 157
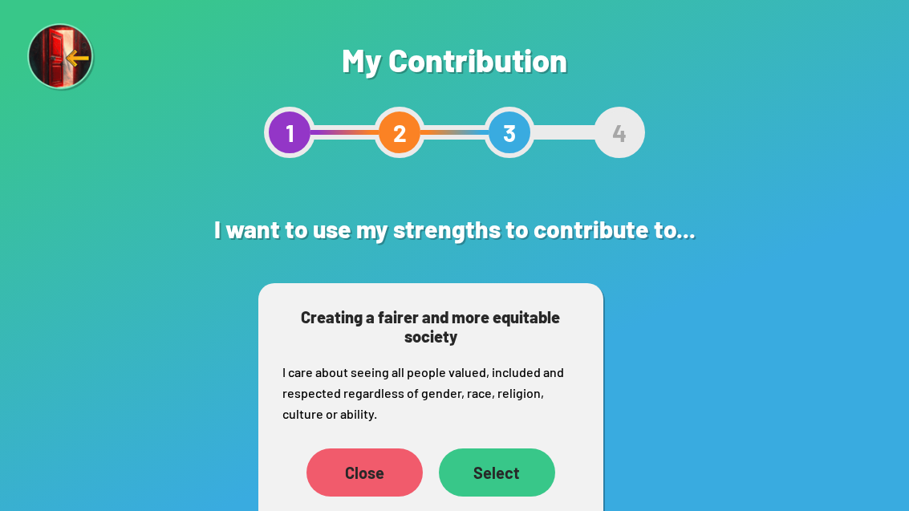
click at [513, 481] on div "Select" at bounding box center [497, 473] width 116 height 48
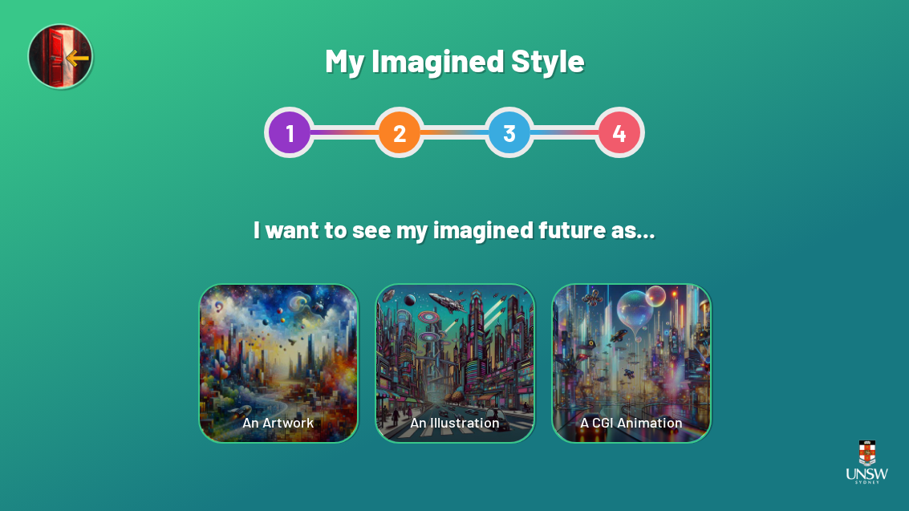
click at [649, 383] on div "A CGI Animation" at bounding box center [631, 363] width 157 height 157
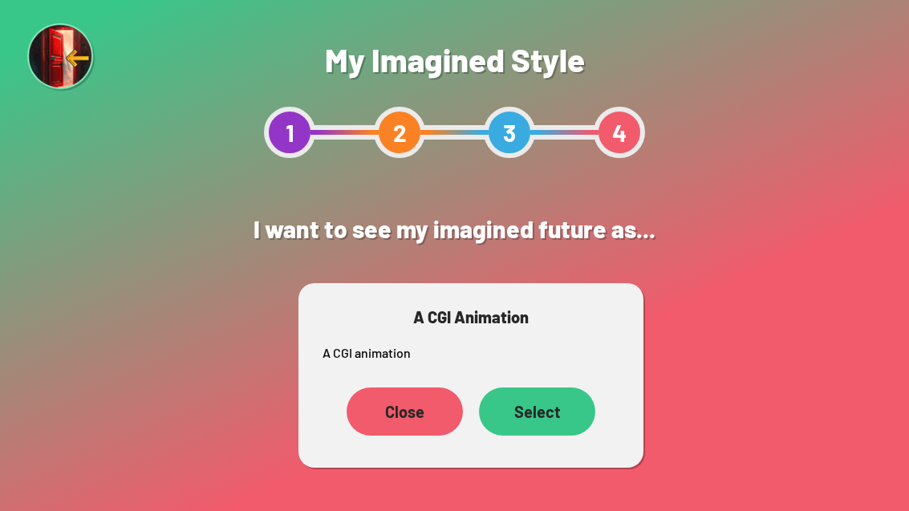
click at [567, 412] on div "Select" at bounding box center [537, 412] width 116 height 48
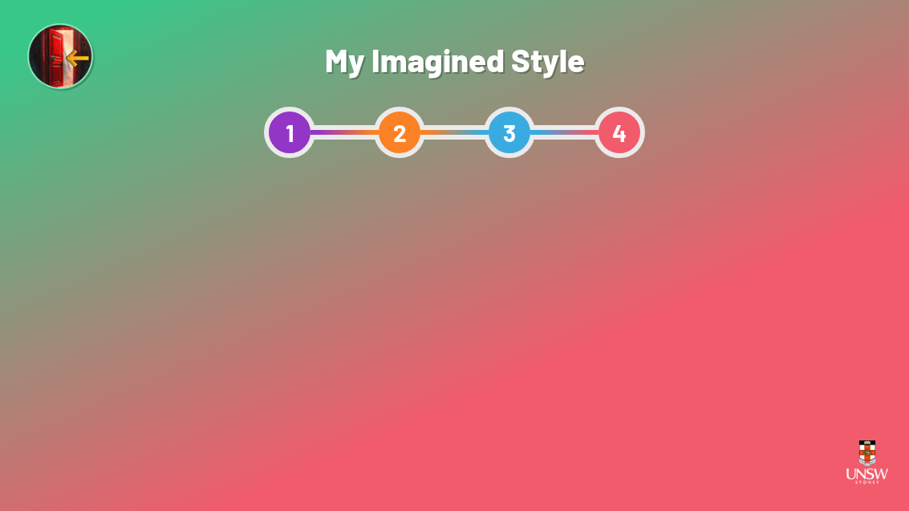
click at [461, 494] on div "Show me" at bounding box center [455, 489] width 136 height 48
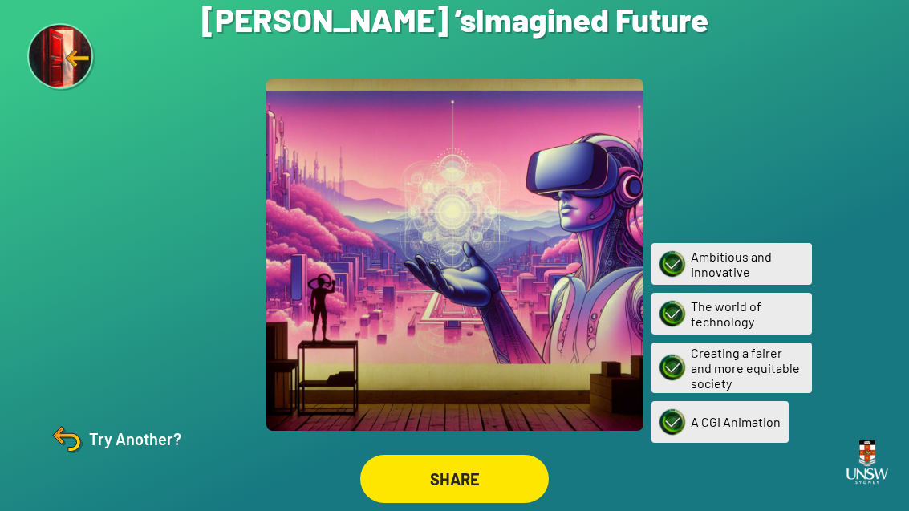
click at [717, 383] on div "Creating a fairer and more equitable society" at bounding box center [732, 368] width 161 height 51
click at [675, 386] on img at bounding box center [672, 367] width 37 height 37
click at [70, 436] on img at bounding box center [66, 439] width 39 height 39
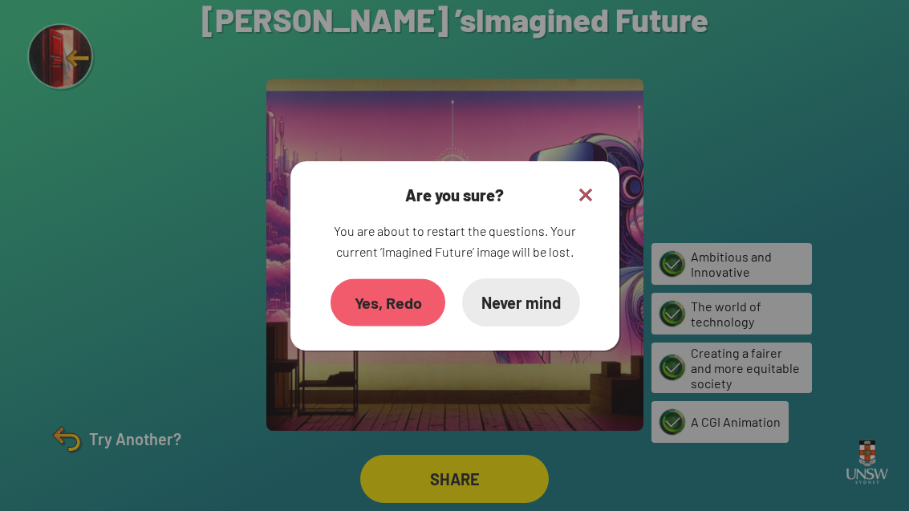
click at [400, 280] on div "Yes, Redo" at bounding box center [387, 301] width 115 height 47
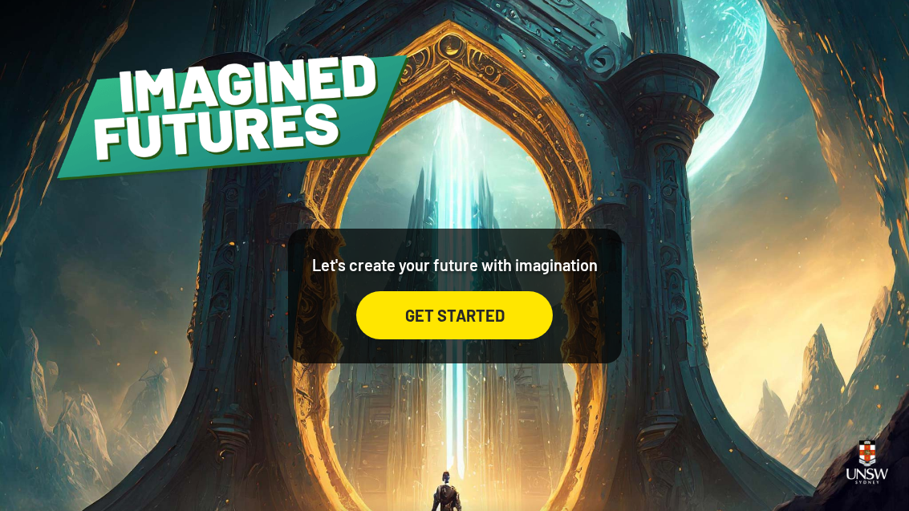
click at [496, 339] on div "GET STARTED" at bounding box center [454, 315] width 197 height 48
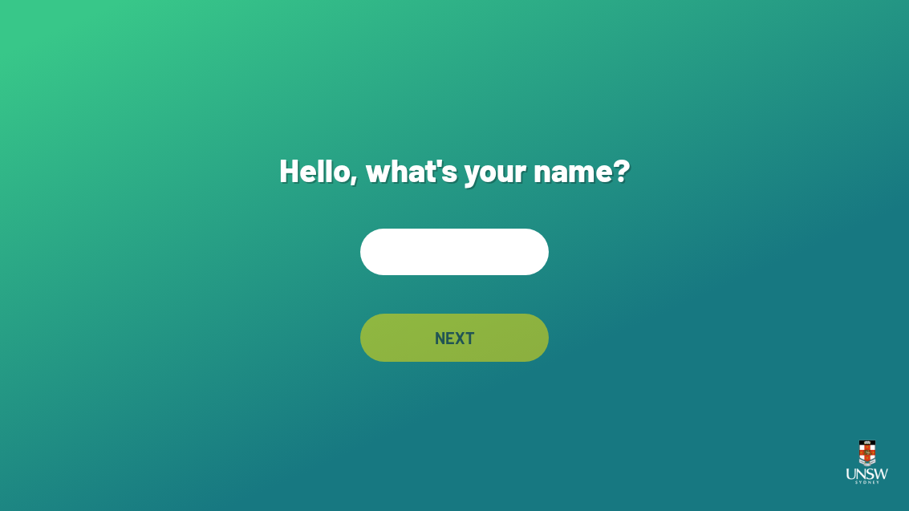
click at [480, 275] on input "text" at bounding box center [454, 252] width 189 height 47
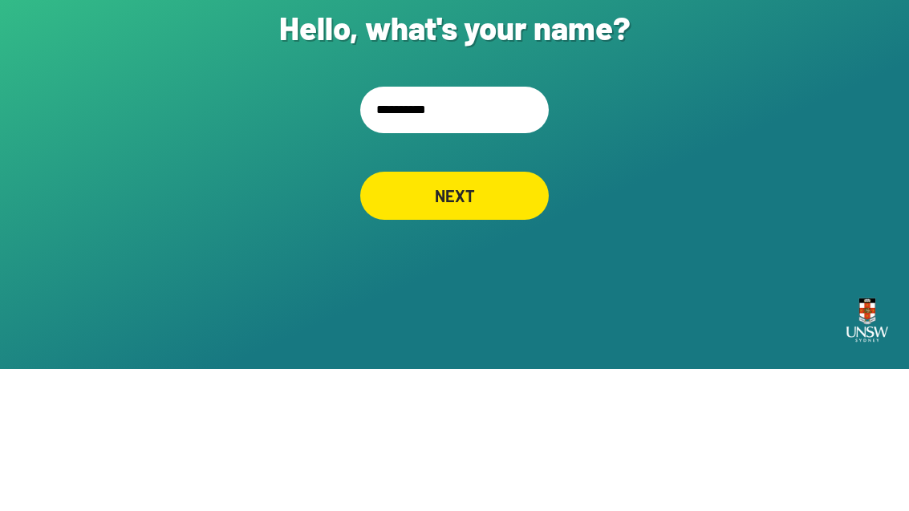
type input "**********"
click at [612, 116] on div "**********" at bounding box center [454, 255] width 909 height 511
